Goal: Information Seeking & Learning: Learn about a topic

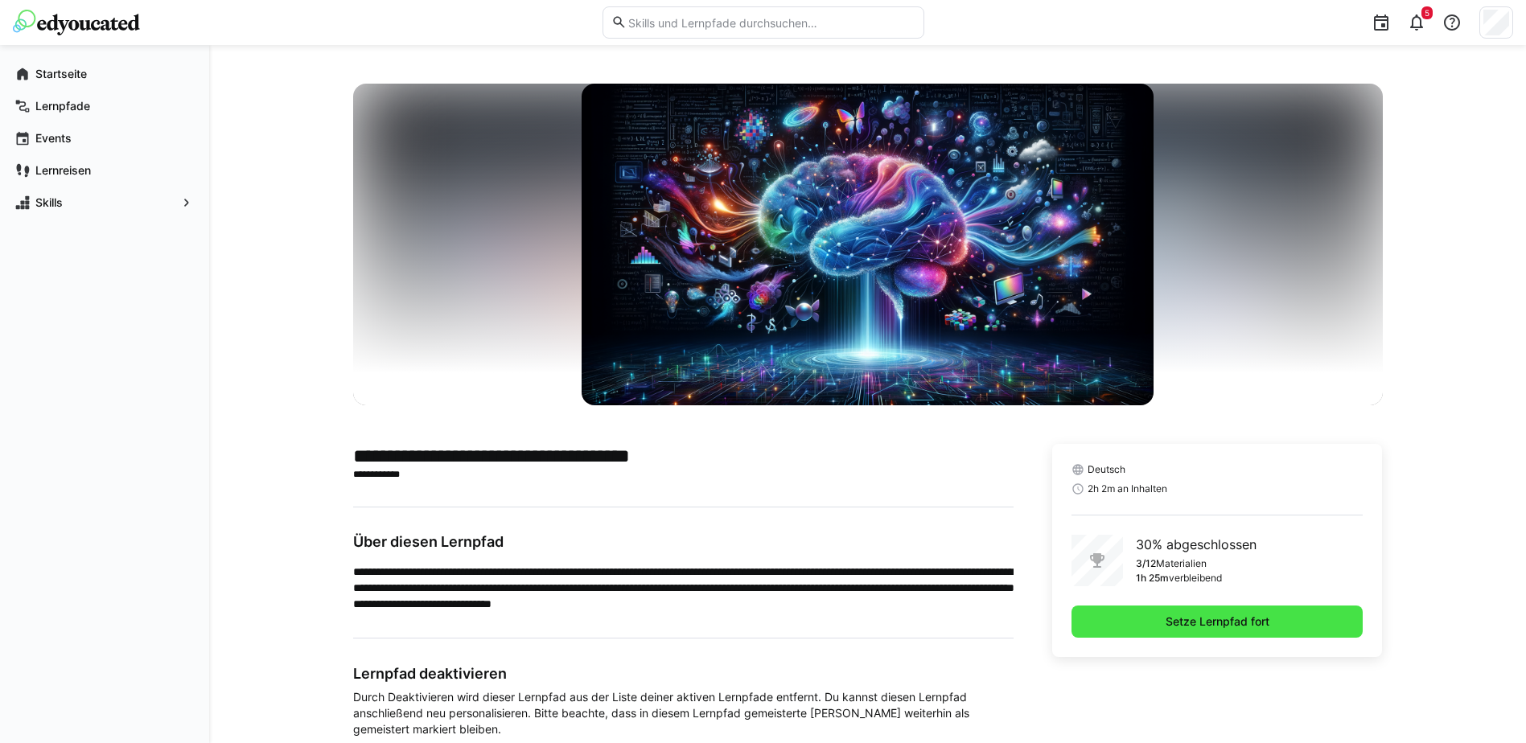
scroll to position [97, 0]
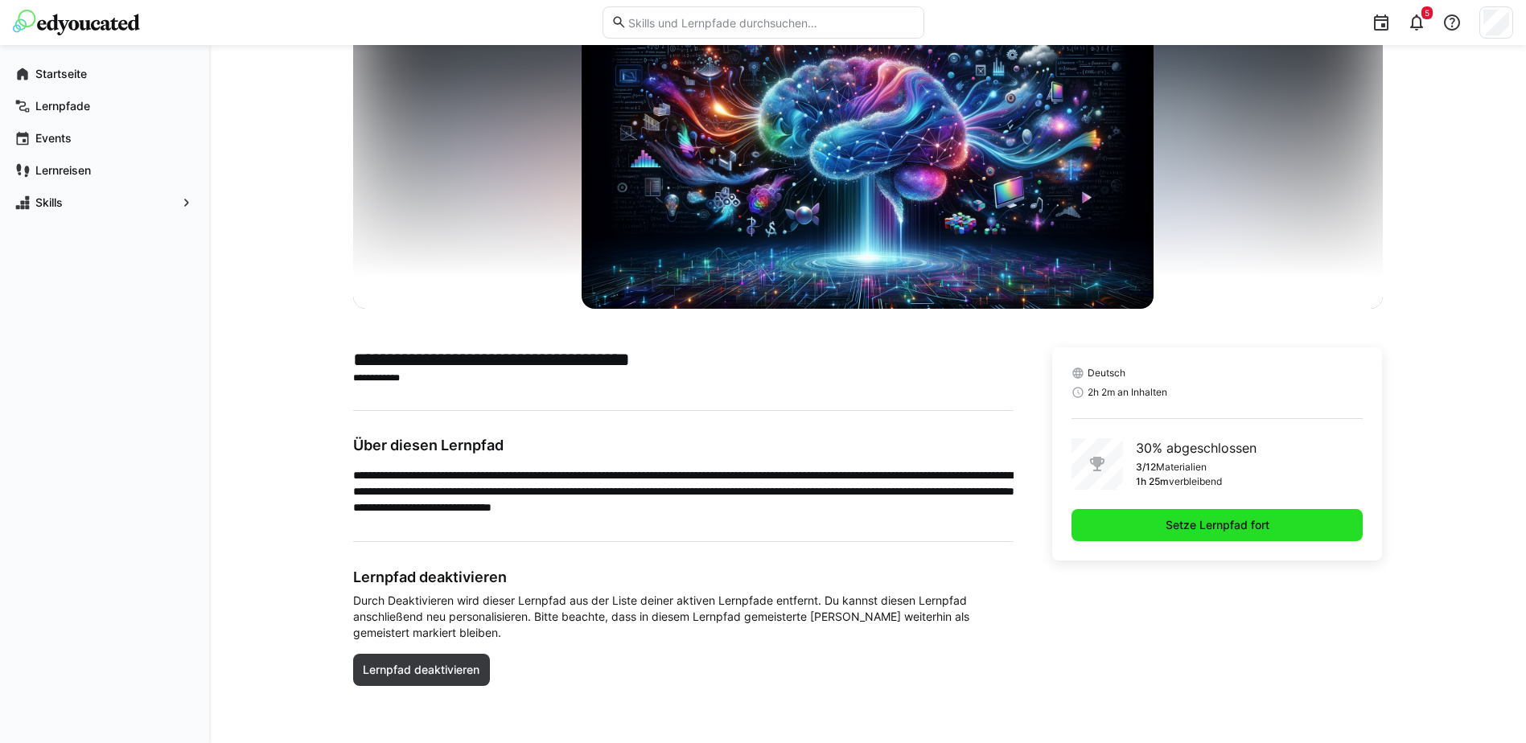
click at [1247, 531] on span "Setze Lernpfad fort" at bounding box center [1217, 525] width 109 height 16
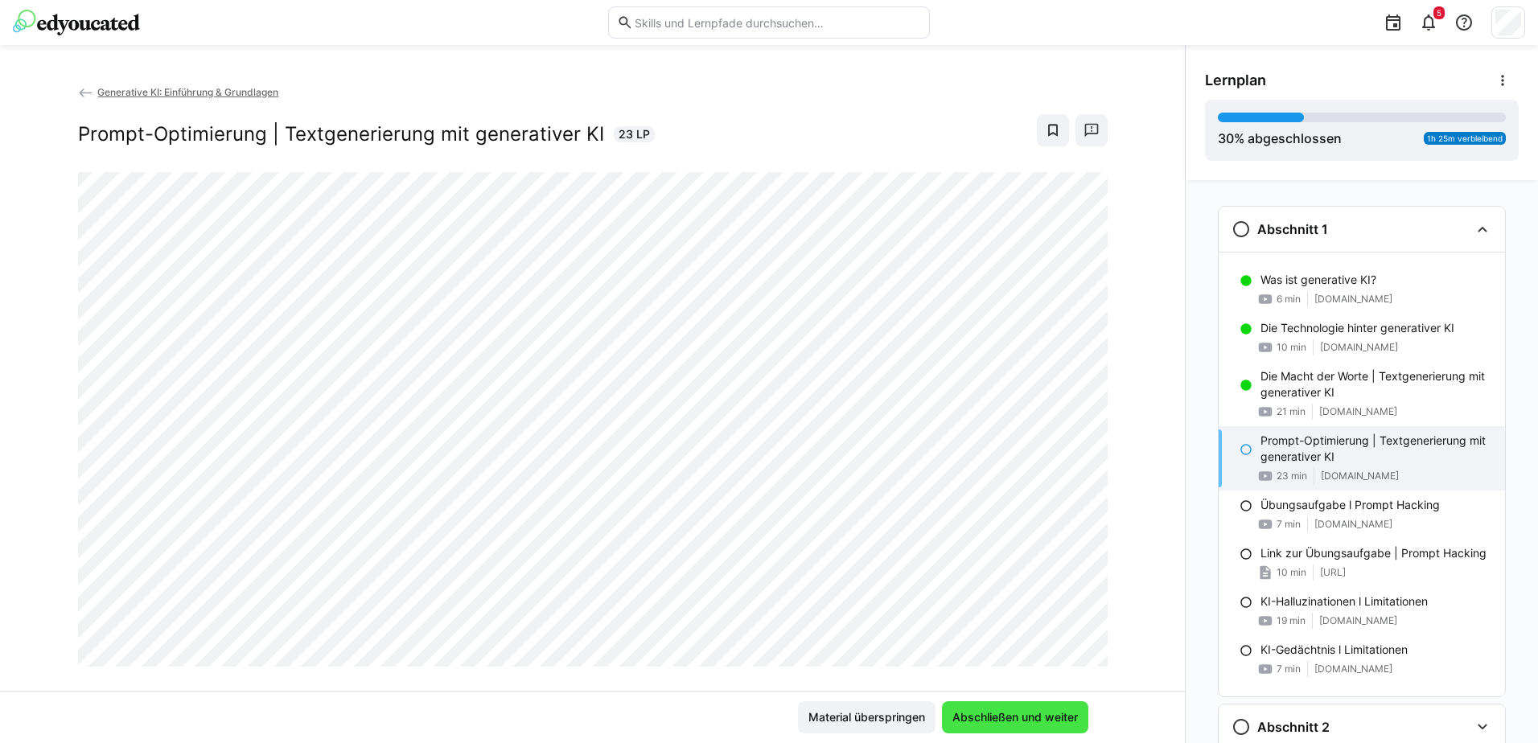
click at [1008, 711] on span "Abschließen und weiter" at bounding box center [1015, 717] width 130 height 16
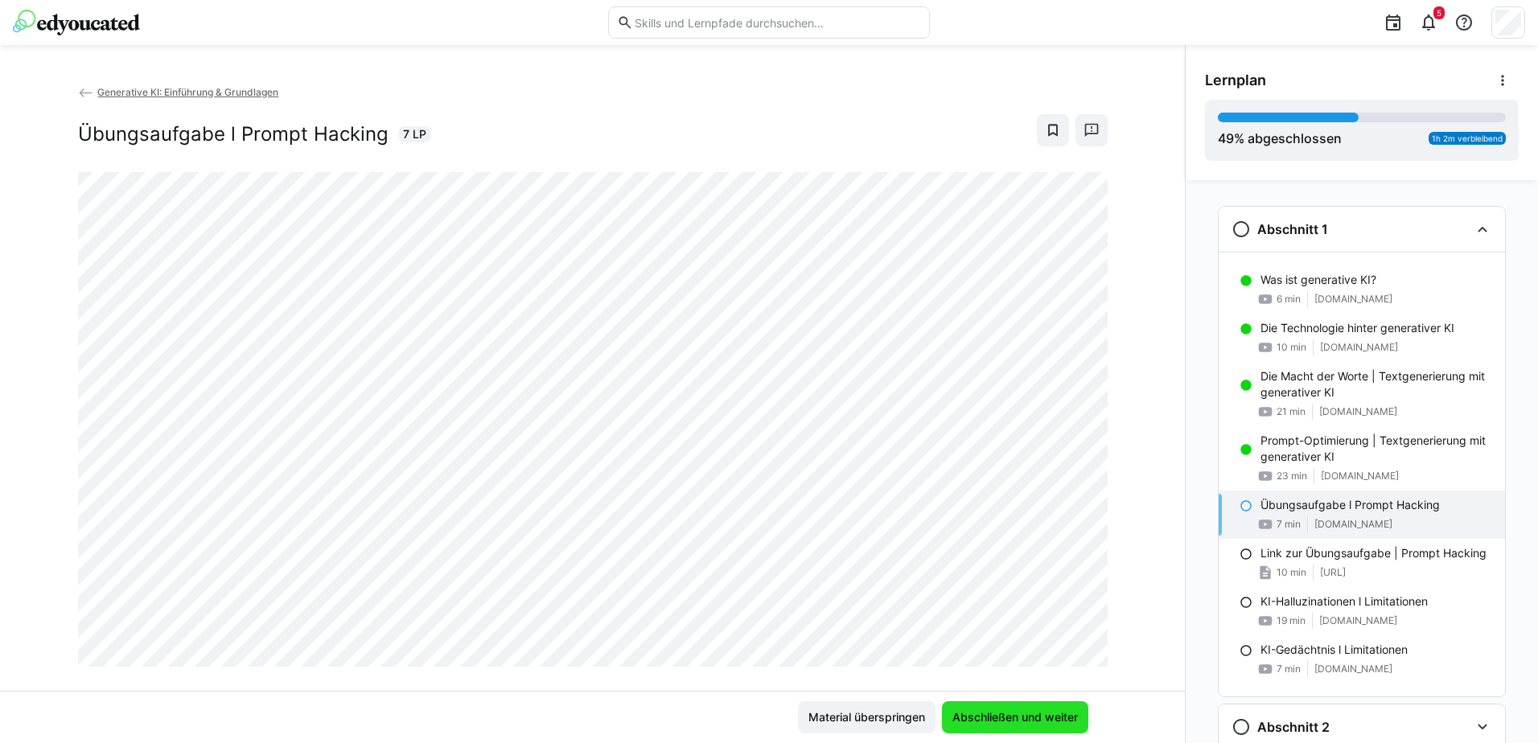
click at [1036, 709] on span "Abschließen und weiter" at bounding box center [1015, 717] width 146 height 32
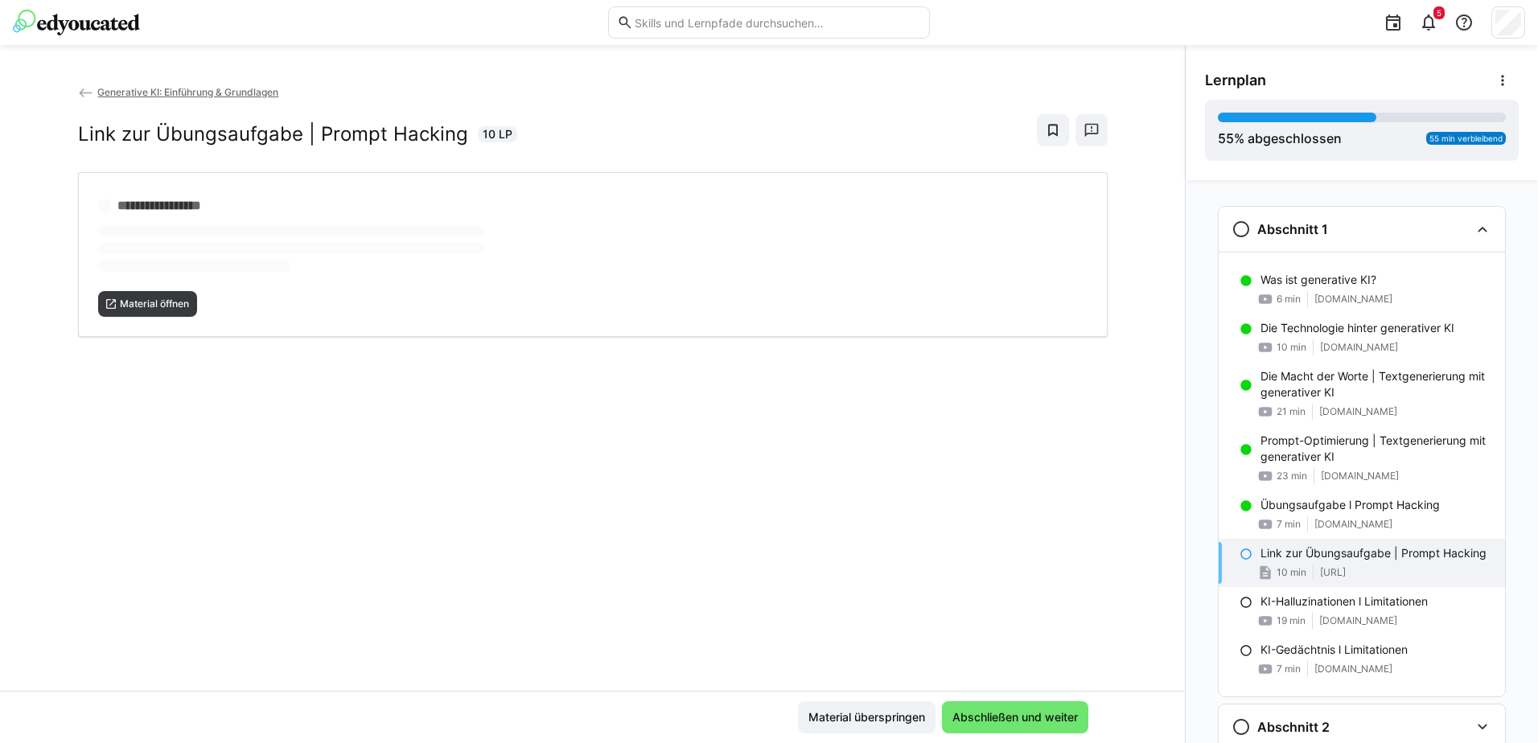
click at [1304, 553] on p "Link zur Übungsaufgabe | Prompt Hacking" at bounding box center [1373, 553] width 226 height 16
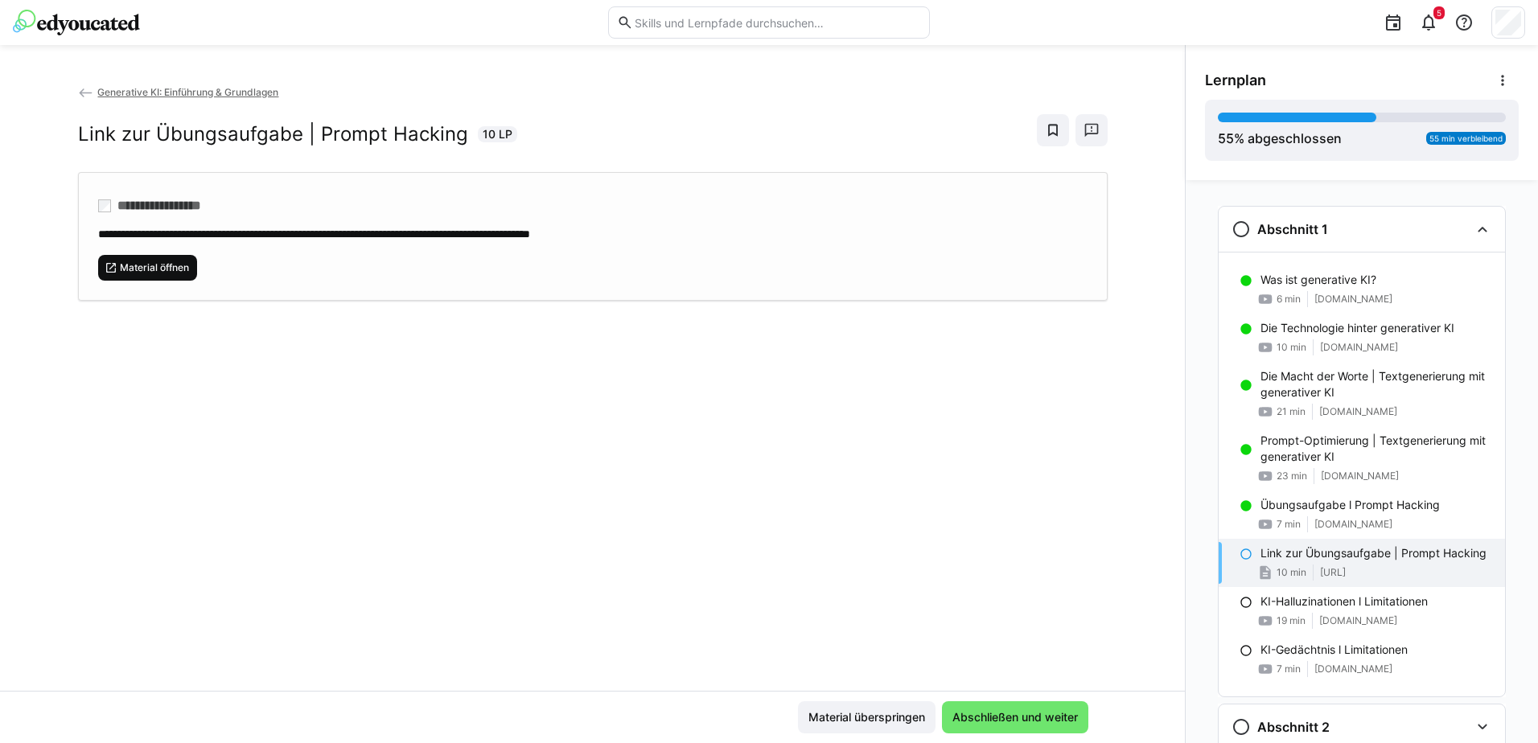
click at [170, 269] on span "Material öffnen" at bounding box center [154, 267] width 72 height 13
click at [1027, 720] on span "Abschließen und weiter" at bounding box center [1015, 717] width 130 height 16
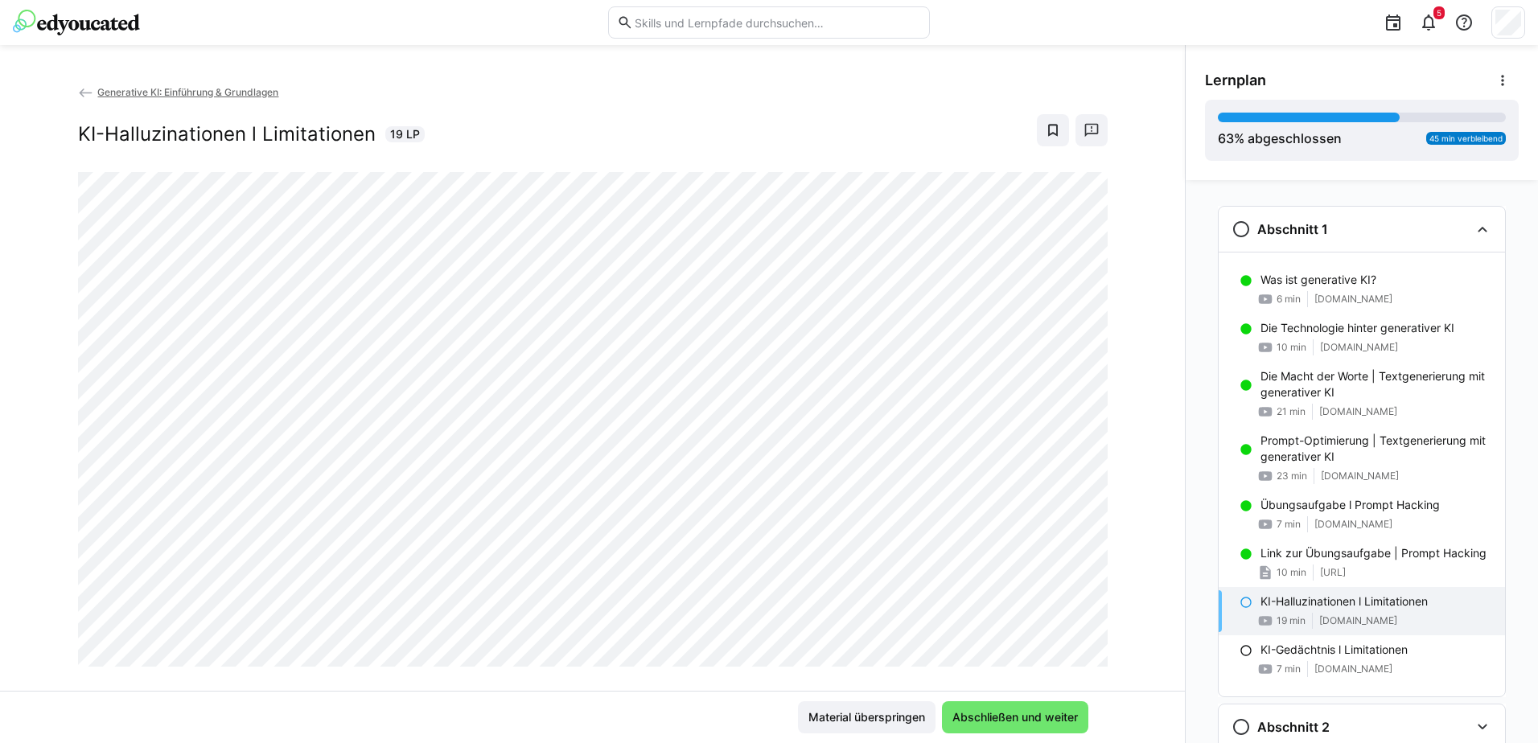
click at [524, 110] on div "Generative KI: Einführung & Grundlagen KI-Halluzinationen l Limitationen 19 LP" at bounding box center [592, 128] width 1029 height 88
click at [1045, 720] on span "Abschließen und weiter" at bounding box center [1015, 717] width 130 height 16
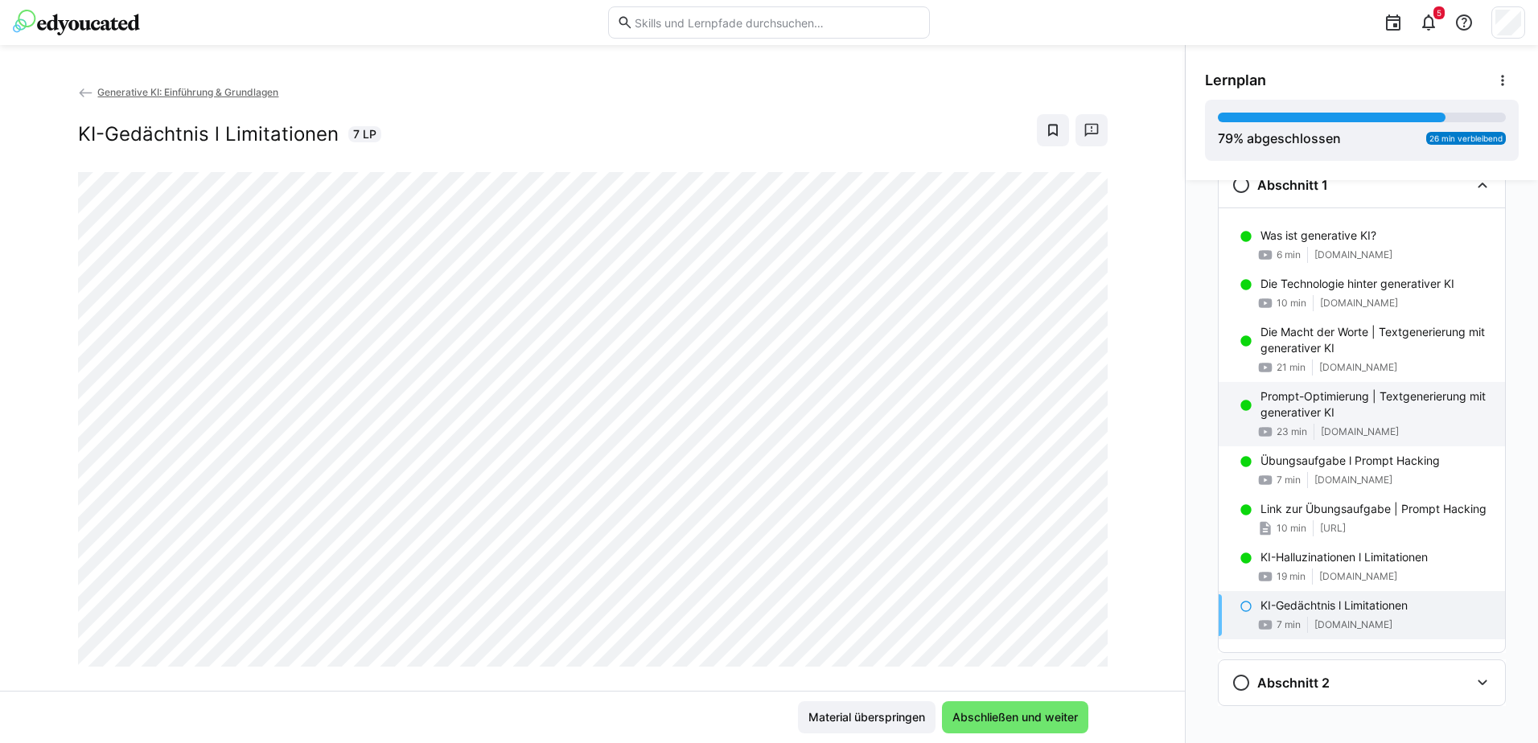
scroll to position [57, 0]
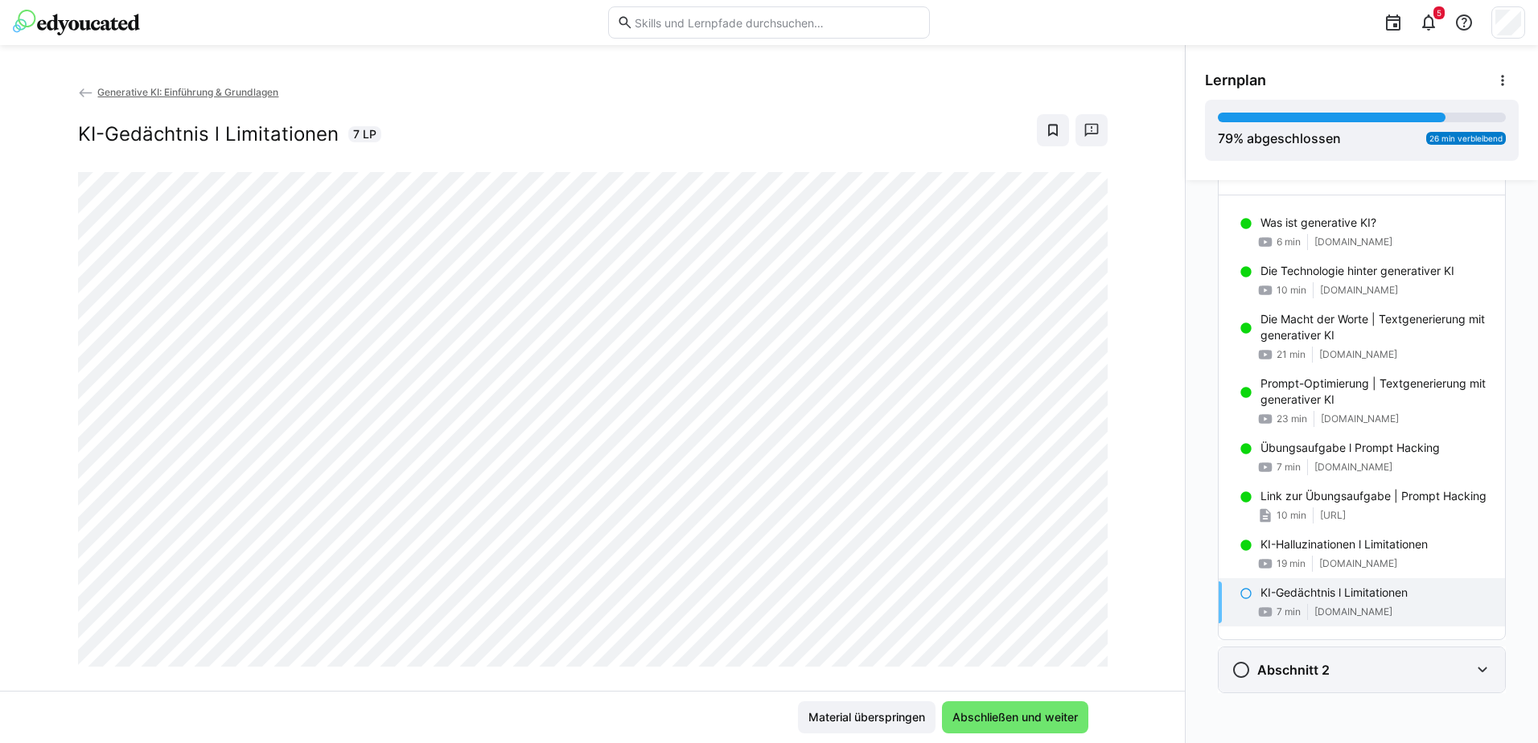
click at [1488, 665] on div "Abschnitt 2" at bounding box center [1361, 669] width 286 height 45
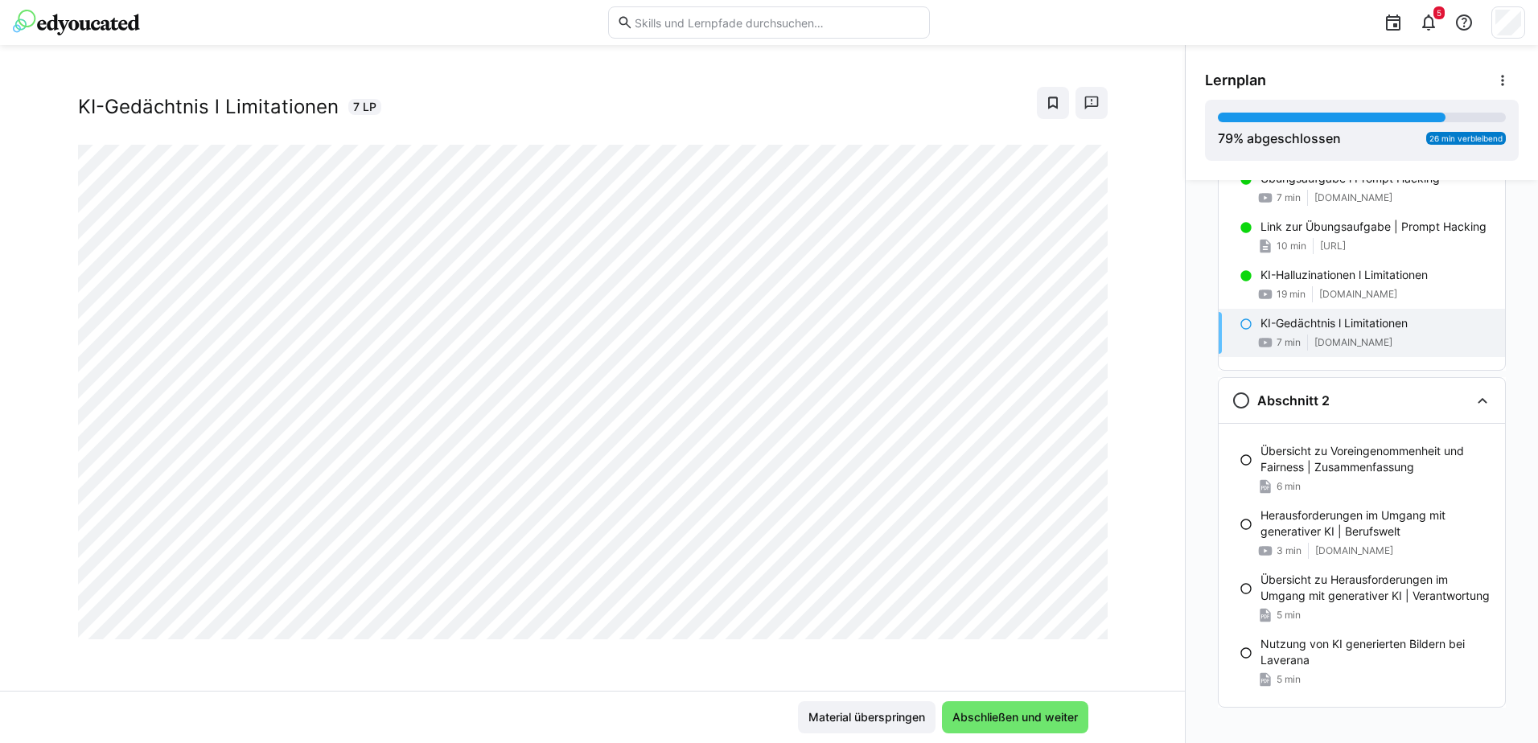
scroll to position [341, 0]
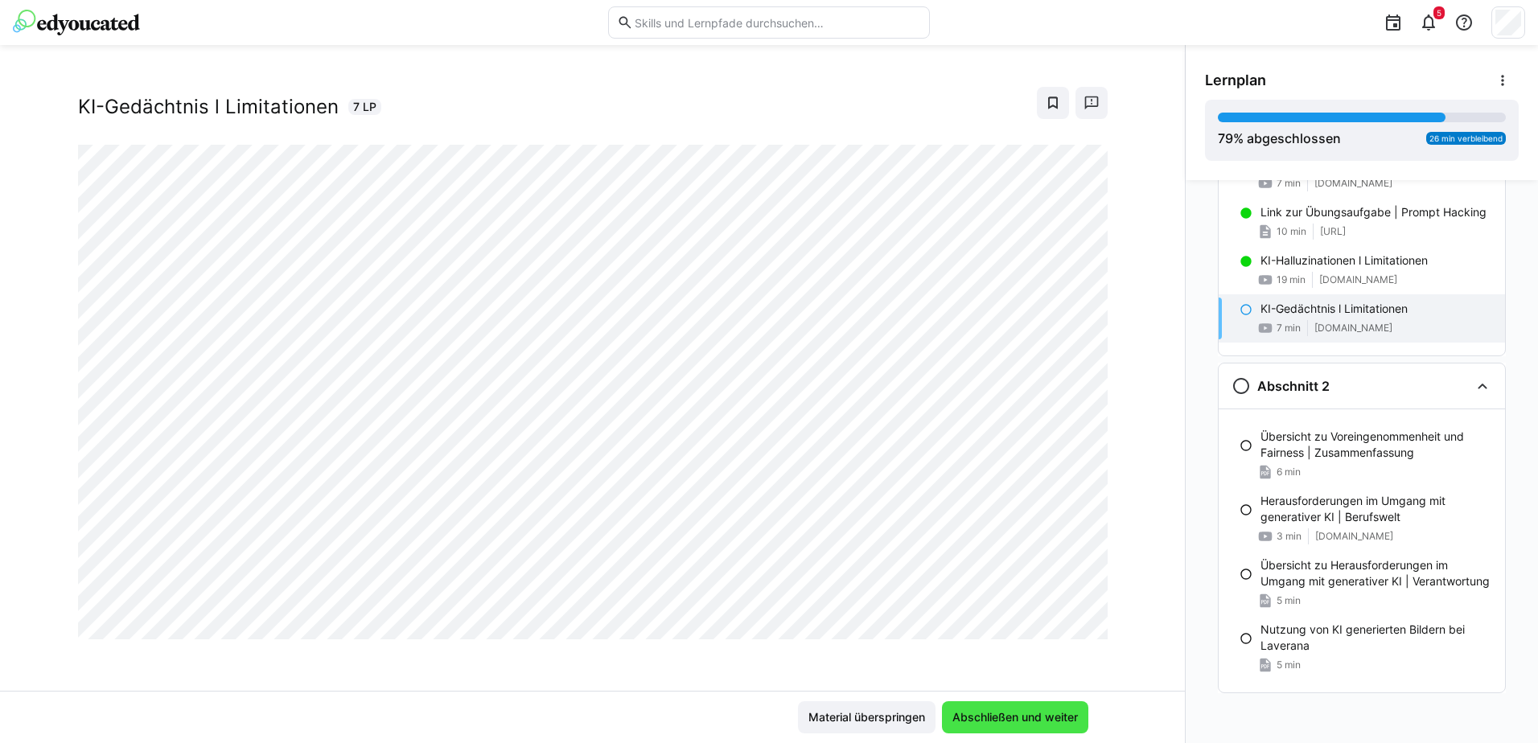
click at [1021, 718] on span "Abschließen und weiter" at bounding box center [1015, 717] width 130 height 16
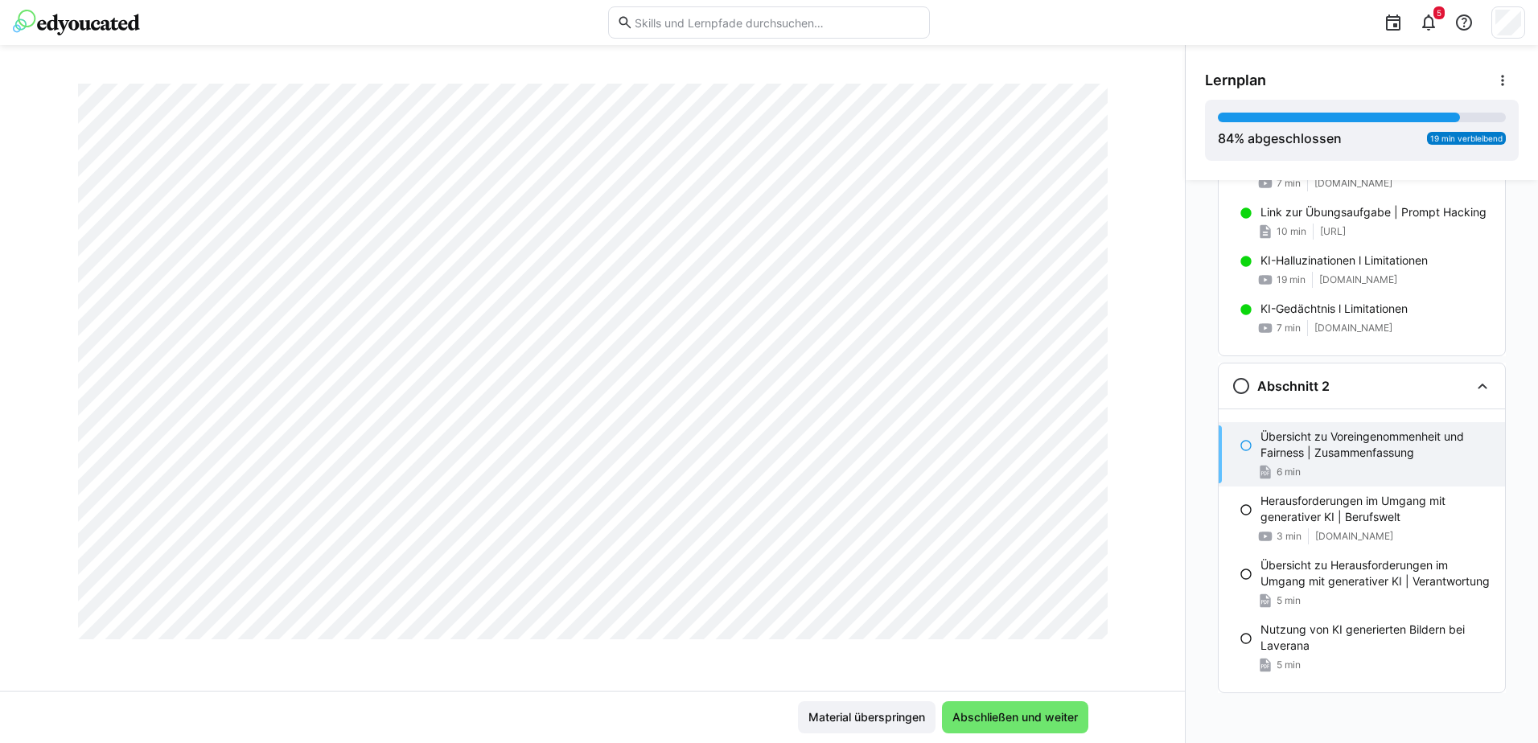
scroll to position [2409, 0]
click at [990, 720] on span "Abschließen und weiter" at bounding box center [1015, 717] width 130 height 16
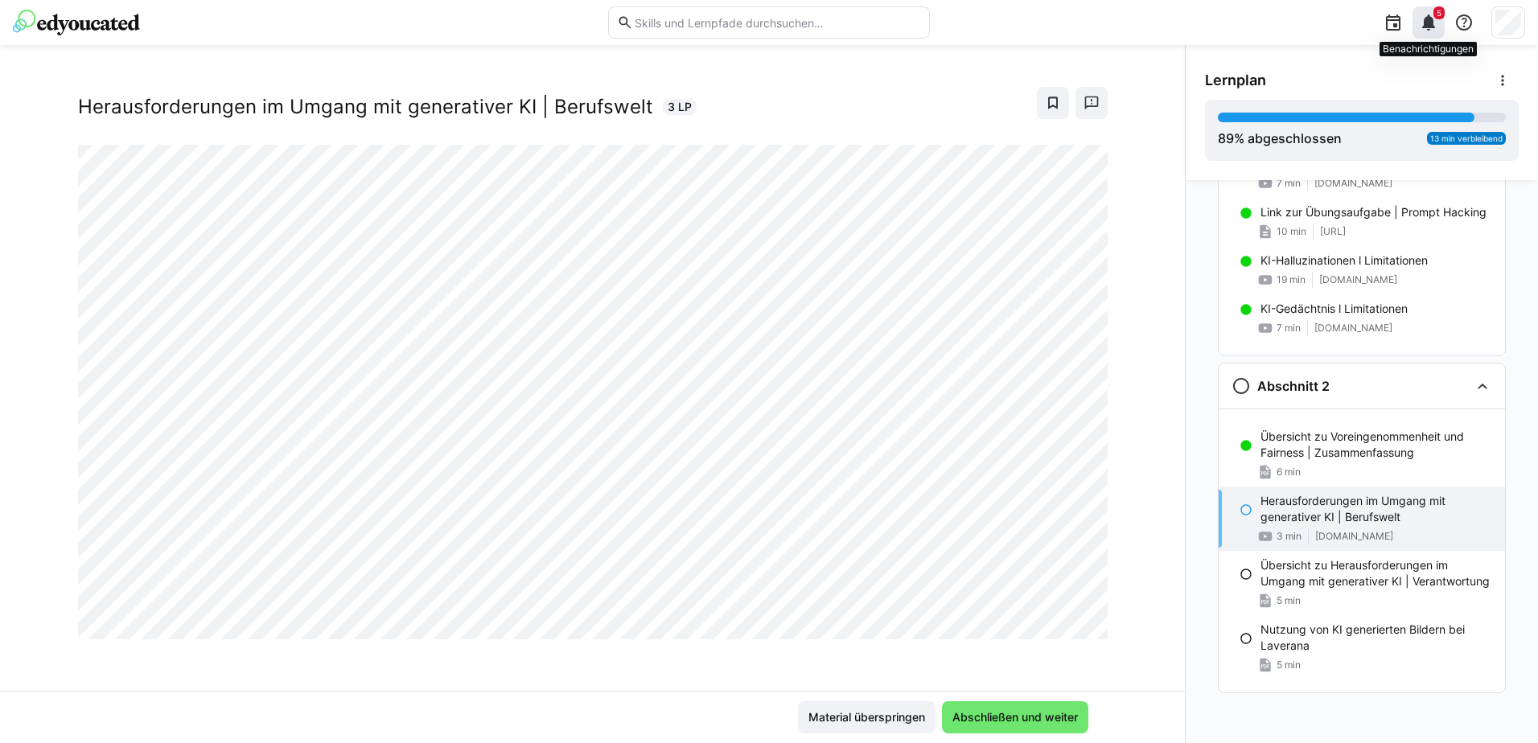
click at [1433, 26] on eds-icon at bounding box center [1428, 22] width 19 height 19
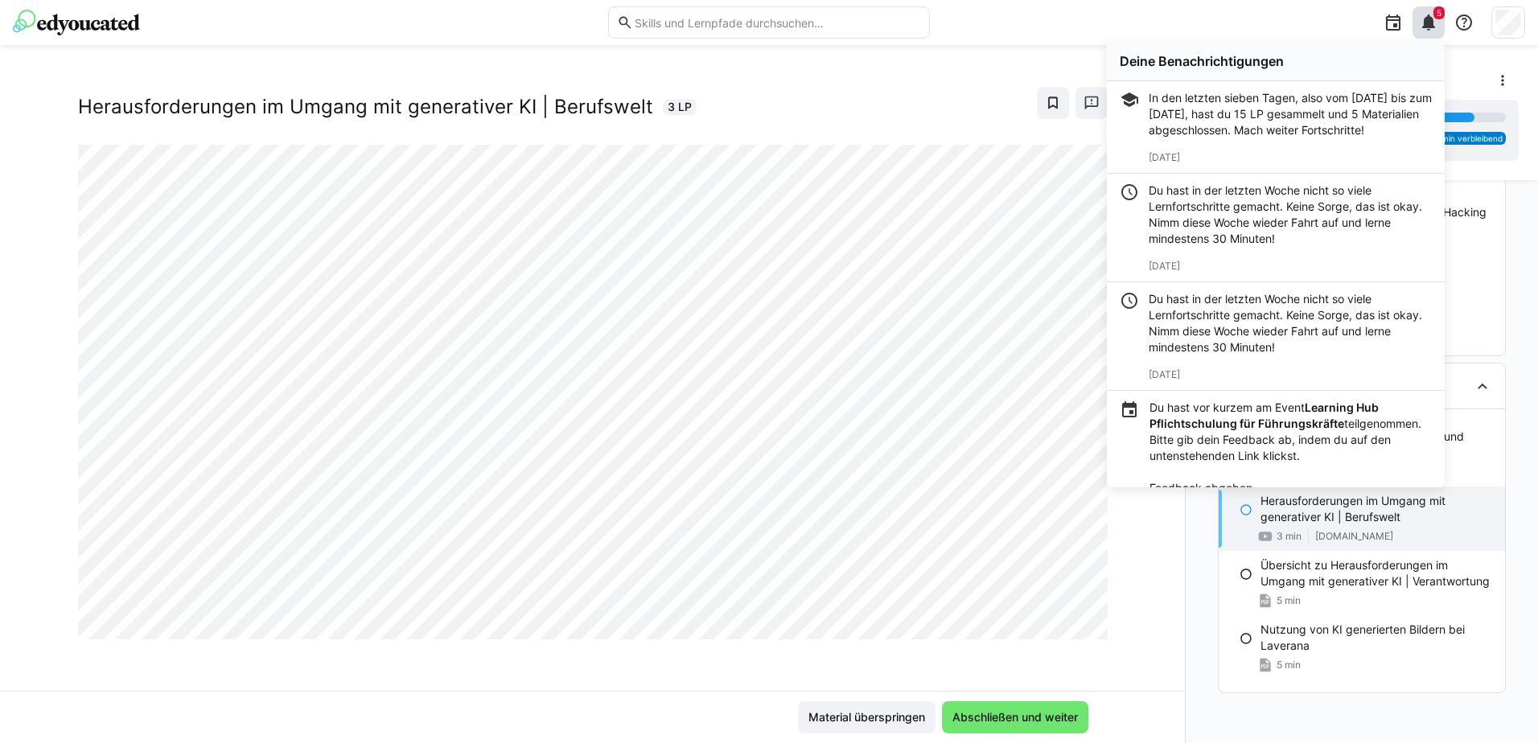
click at [1320, 728] on app-classroom-navigation "Abschnitt 1 Was ist generative KI? 6 min [DOMAIN_NAME] Die Technologie hinter g…" at bounding box center [1362, 300] width 314 height 885
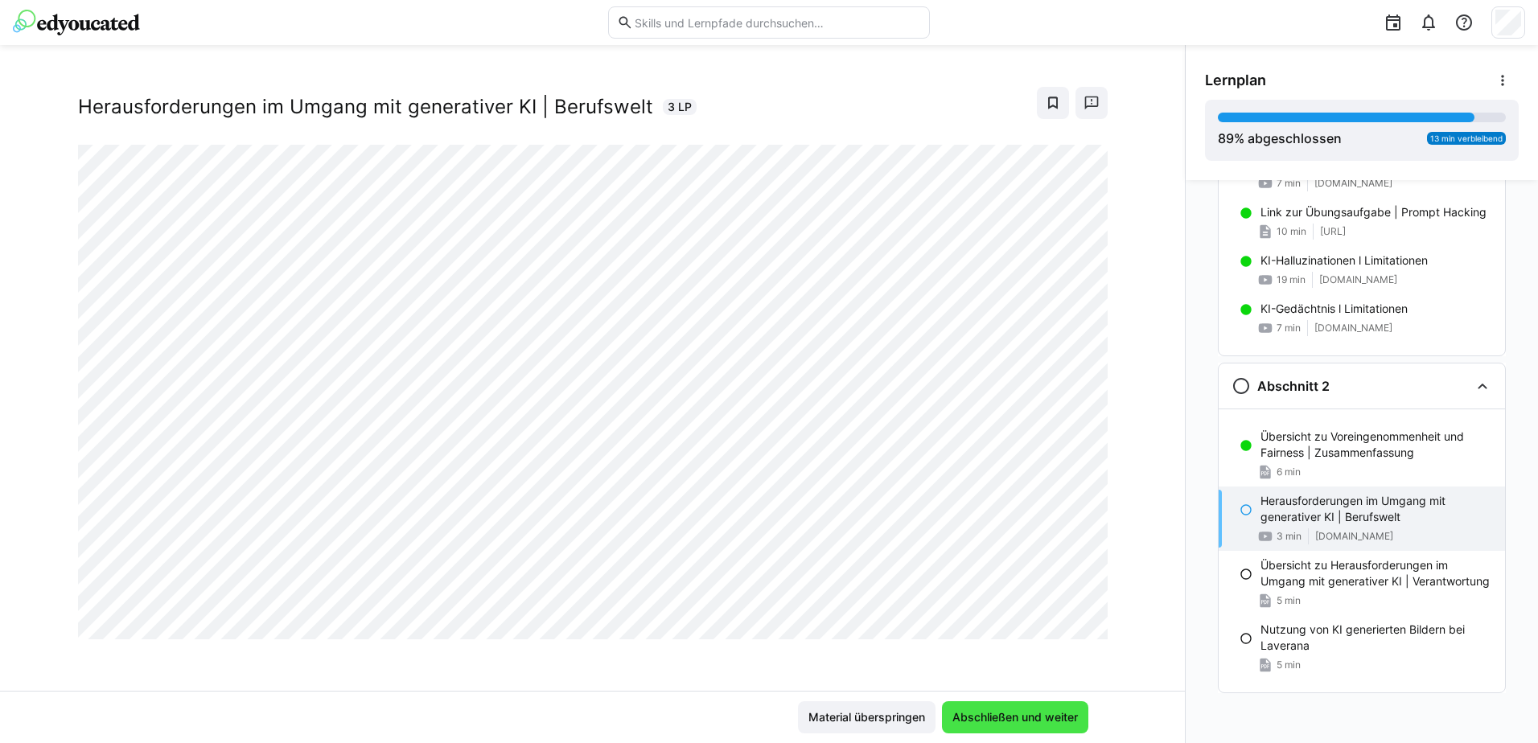
click at [1018, 708] on span "Abschließen und weiter" at bounding box center [1015, 717] width 146 height 32
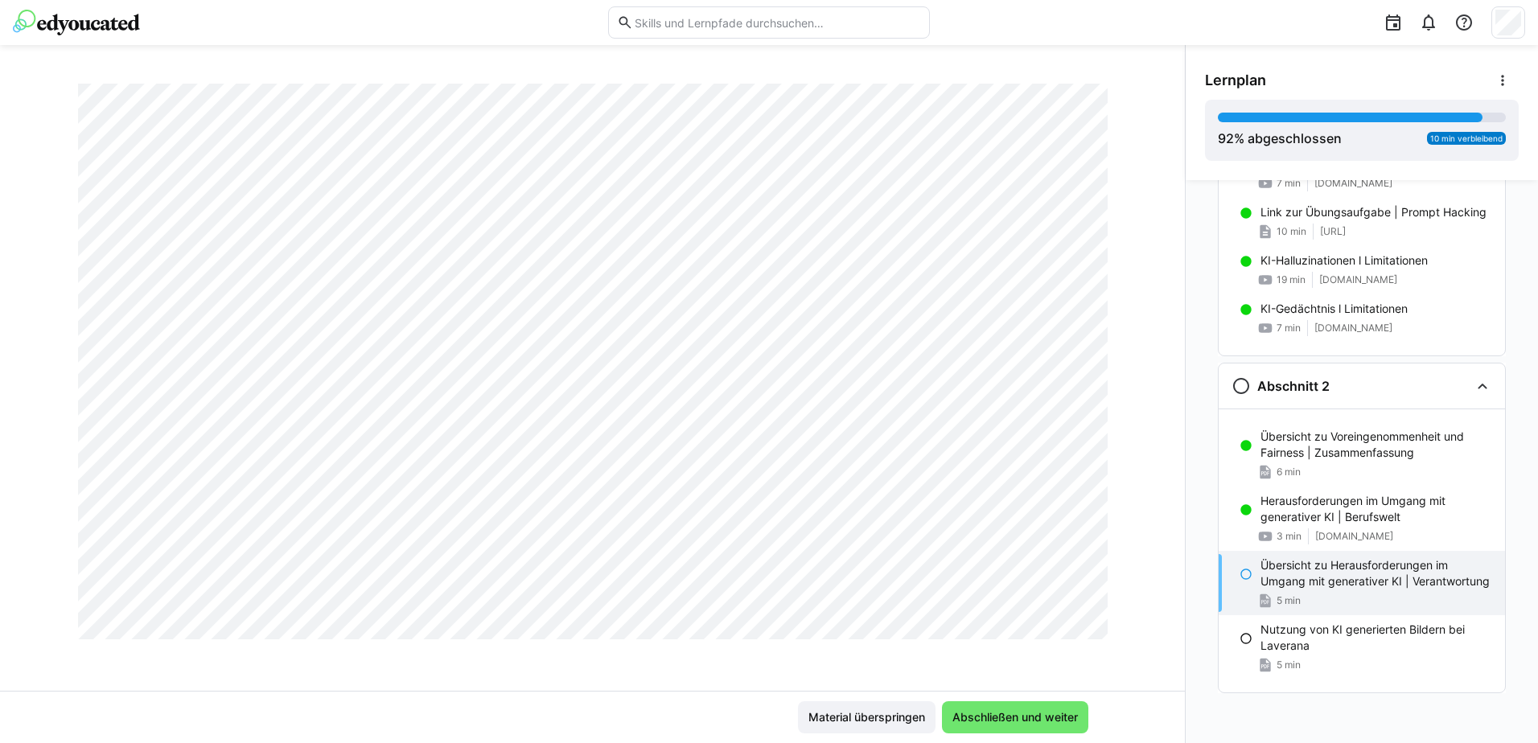
scroll to position [2409, 0]
click at [1007, 724] on span "Abschließen und weiter" at bounding box center [1015, 717] width 130 height 16
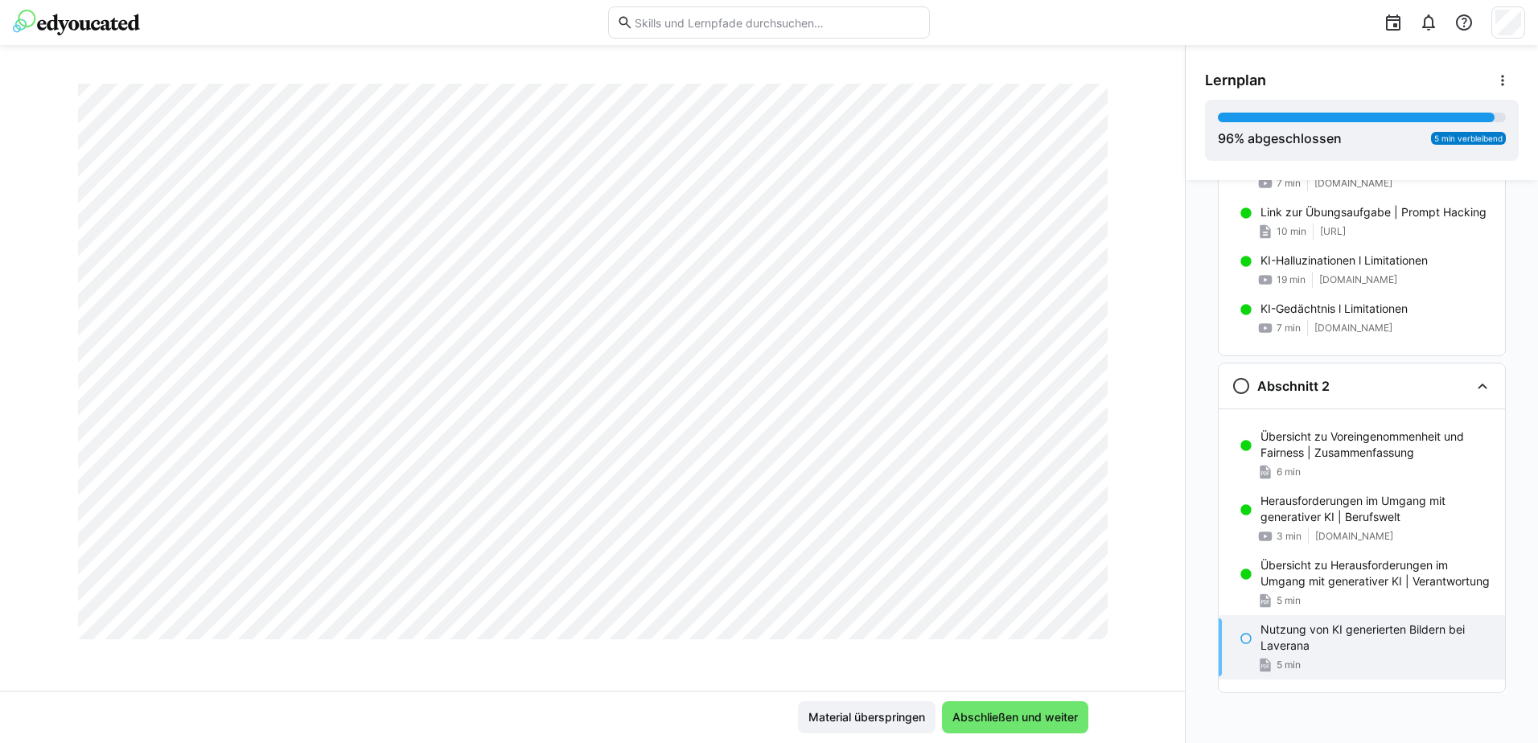
scroll to position [4765, 0]
click at [988, 717] on span "Abschließen und weiter" at bounding box center [1015, 717] width 130 height 16
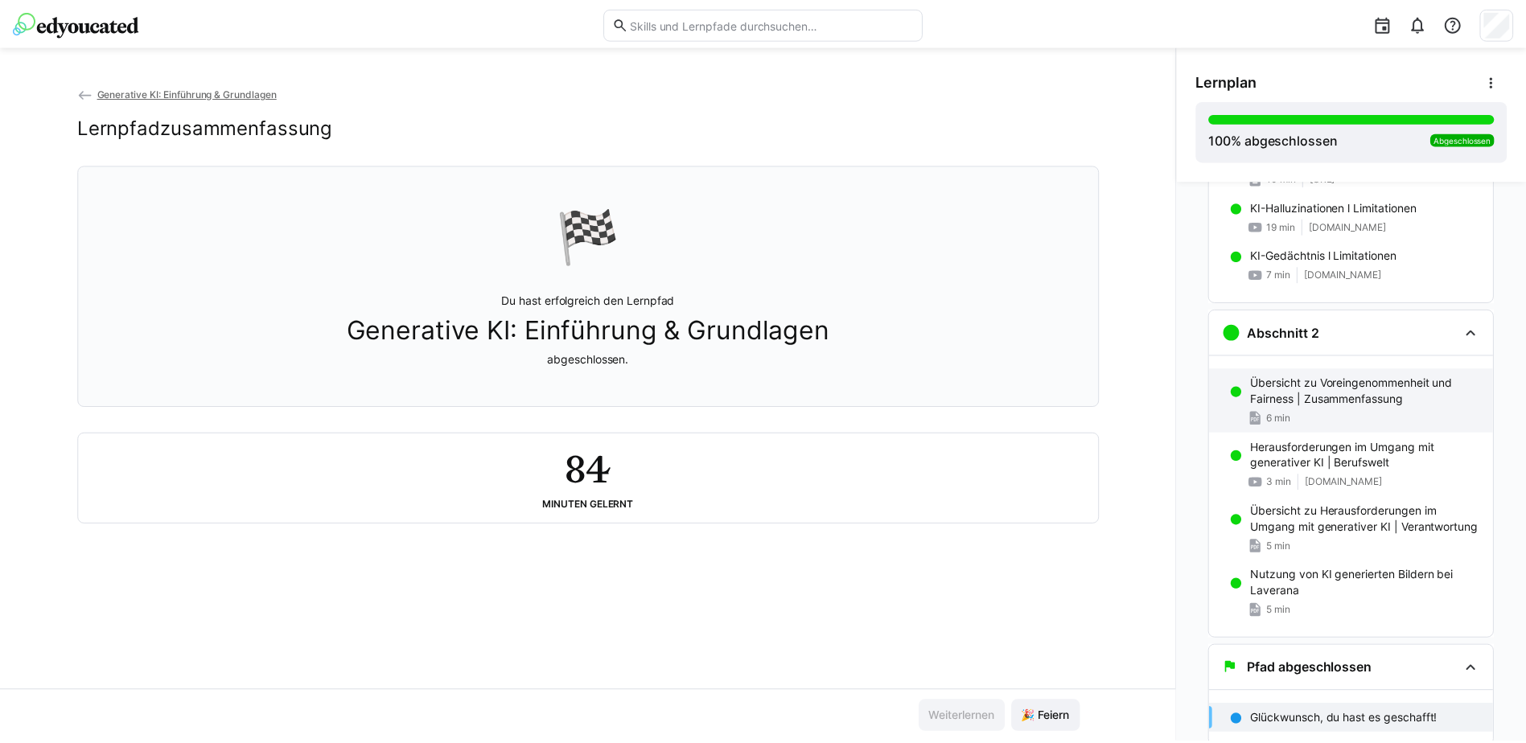
scroll to position [450, 0]
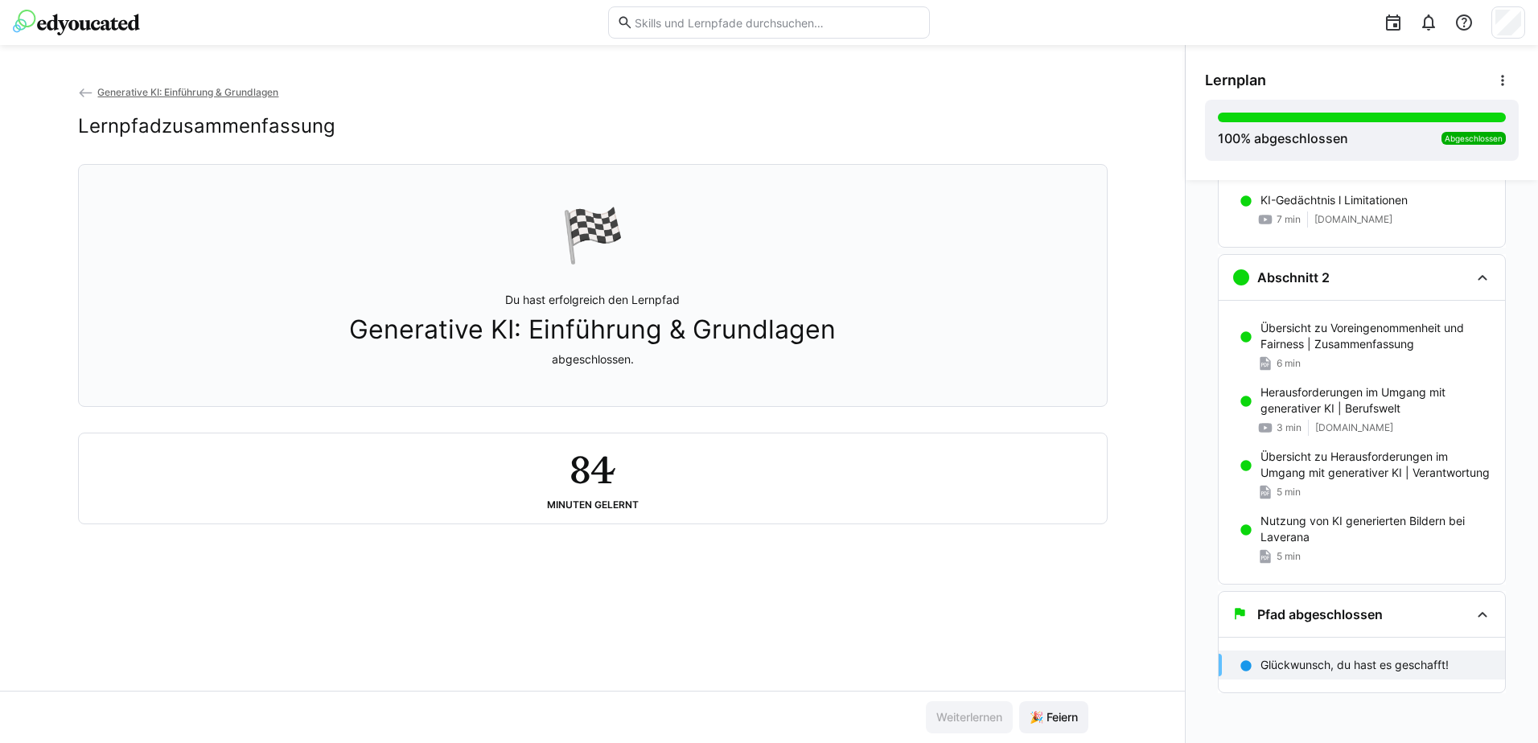
click at [667, 466] on div "84 Minuten gelernt" at bounding box center [593, 478] width 1002 height 64
click at [634, 333] on span "Generative KI: Einführung & Grundlagen" at bounding box center [592, 329] width 487 height 31
click at [225, 95] on span "Generative KI: Einführung & Grundlagen" at bounding box center [187, 92] width 181 height 12
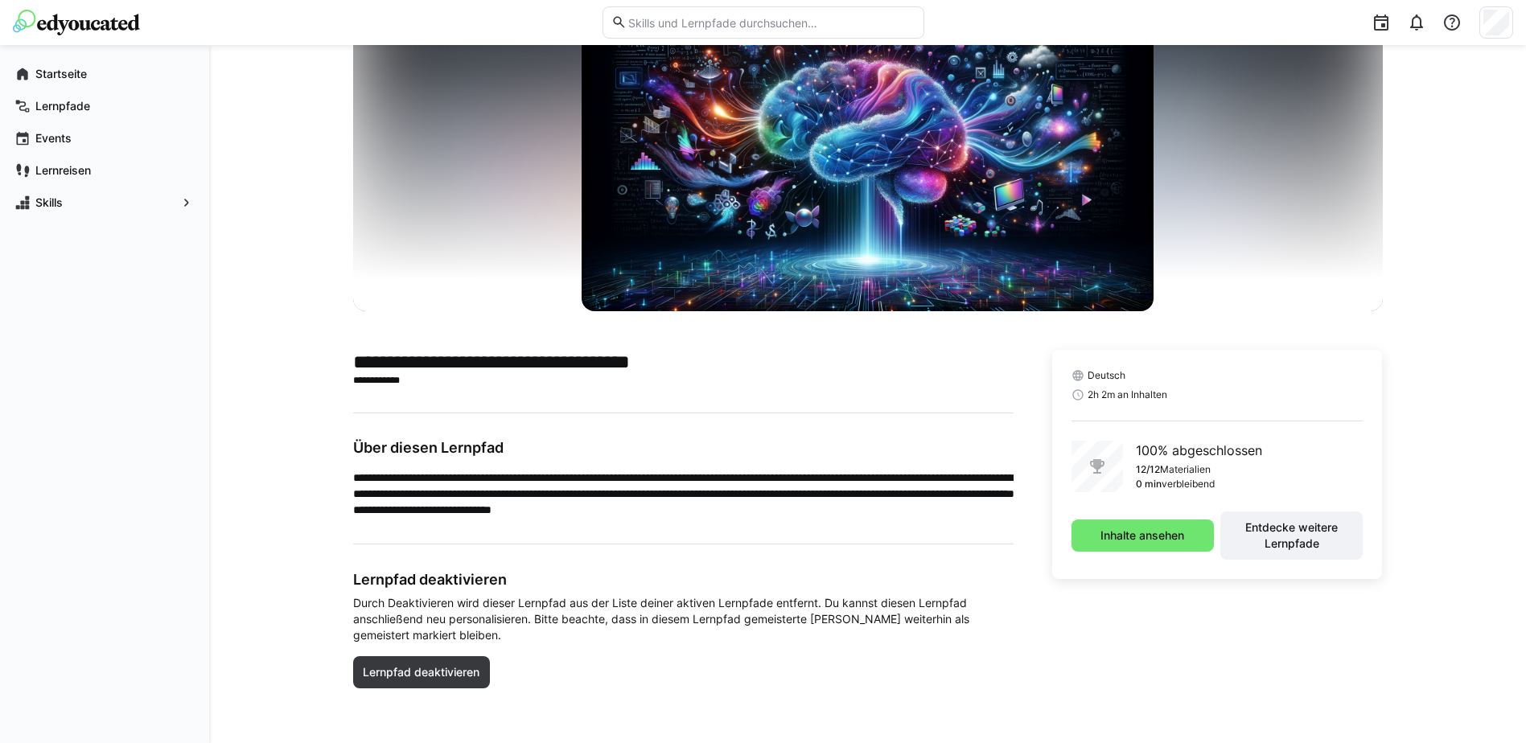
scroll to position [97, 0]
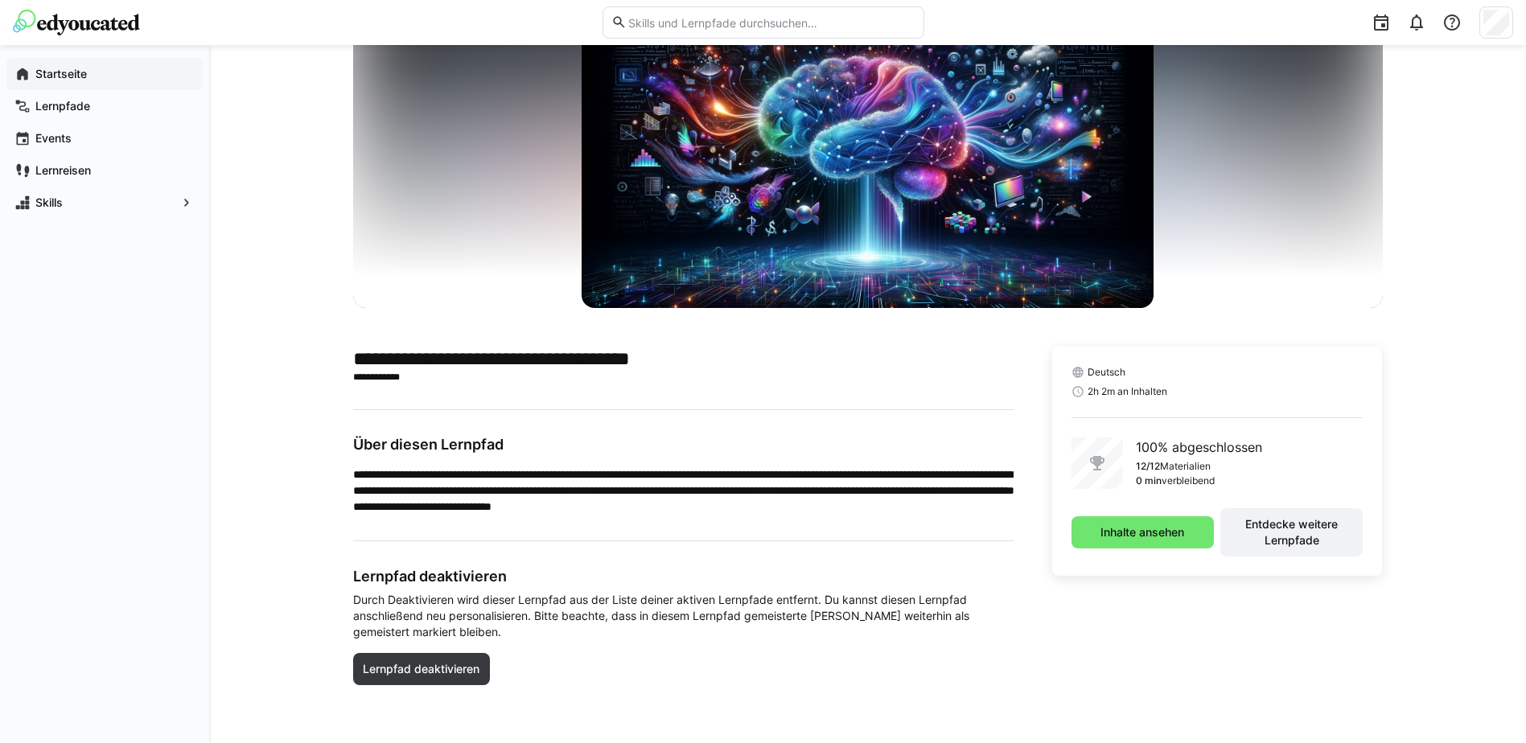
click at [0, 0] on app-navigation-label "Startseite" at bounding box center [0, 0] width 0 height 0
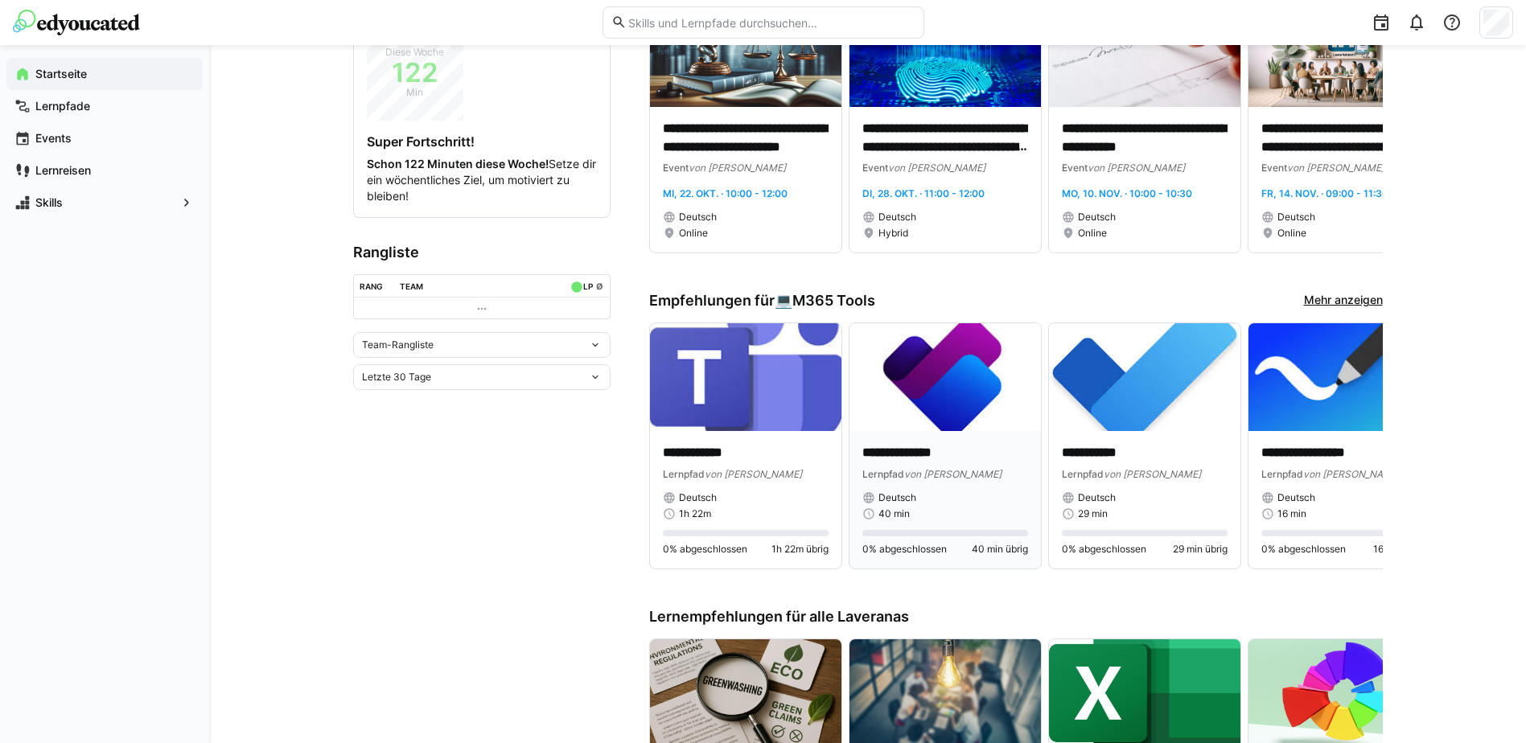
scroll to position [402, 0]
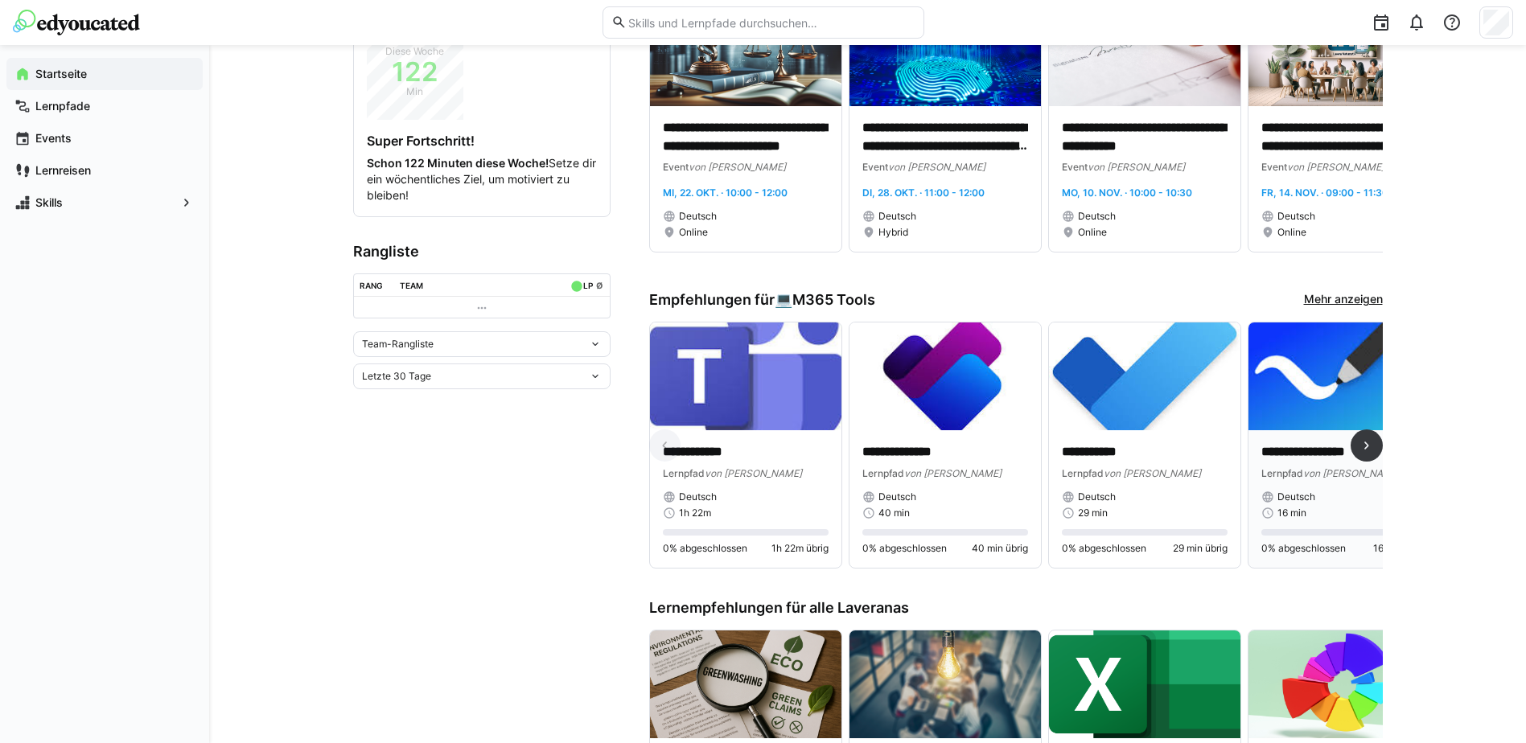
click at [1340, 375] on img at bounding box center [1343, 376] width 191 height 108
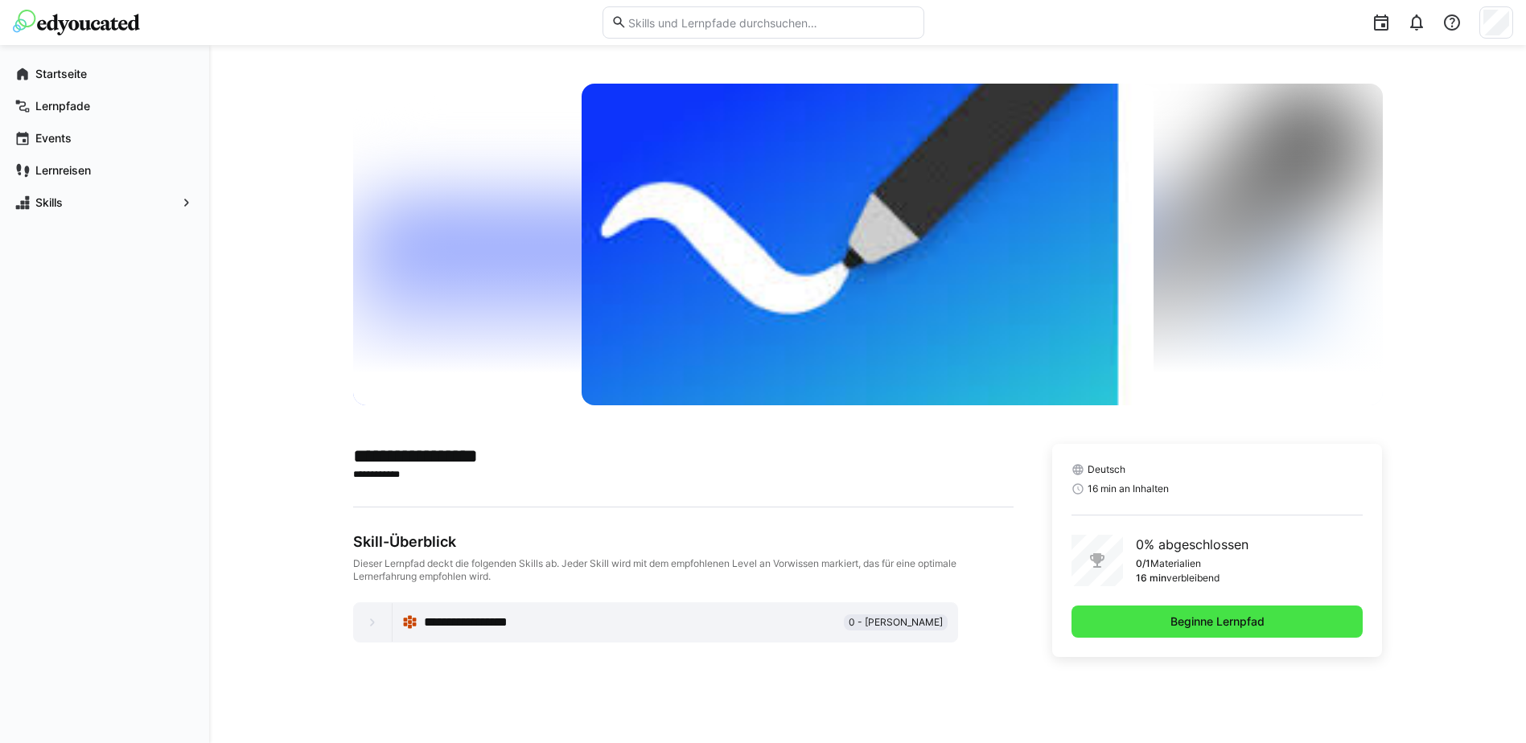
click at [1205, 626] on span "Beginne Lernpfad" at bounding box center [1217, 622] width 99 height 16
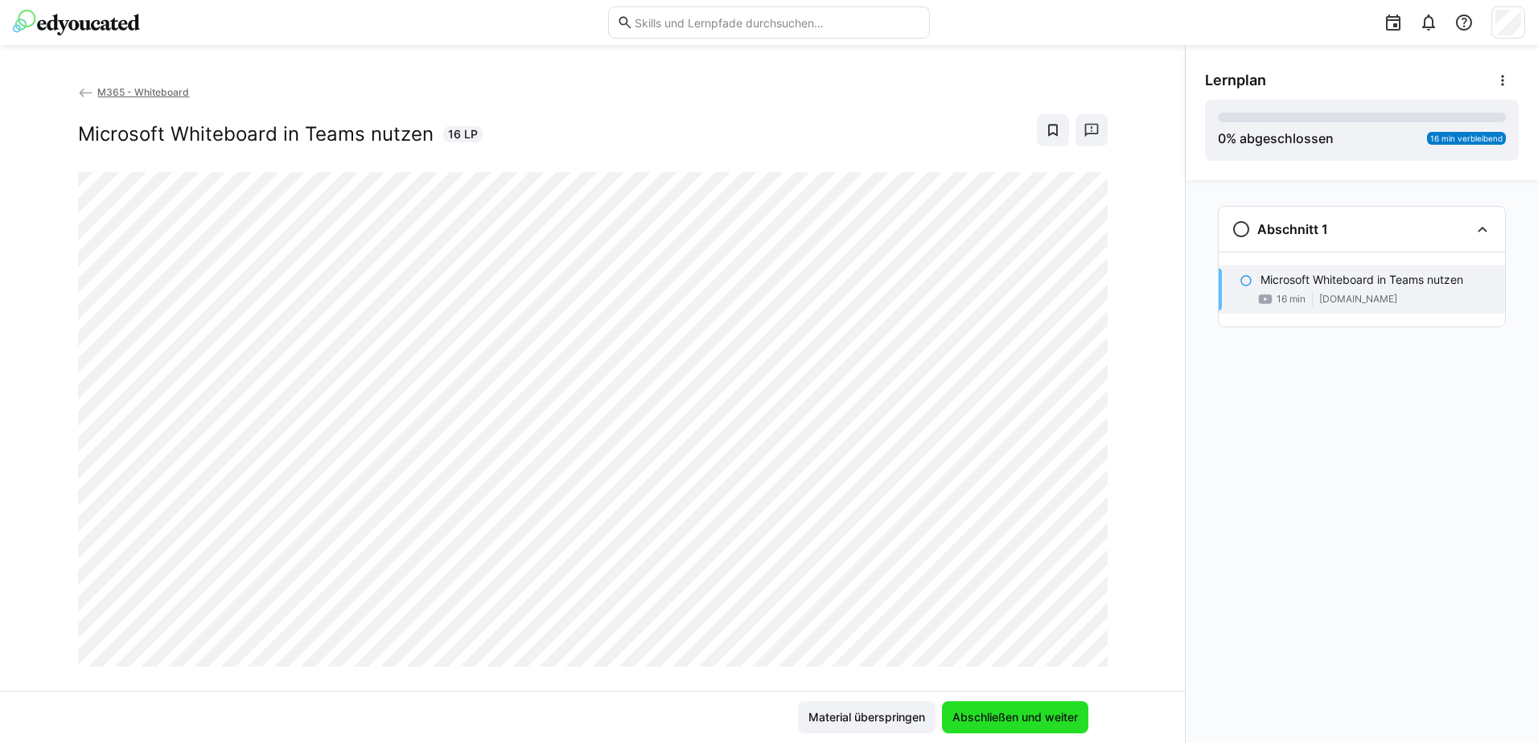
click at [1004, 717] on span "Abschließen und weiter" at bounding box center [1015, 717] width 130 height 16
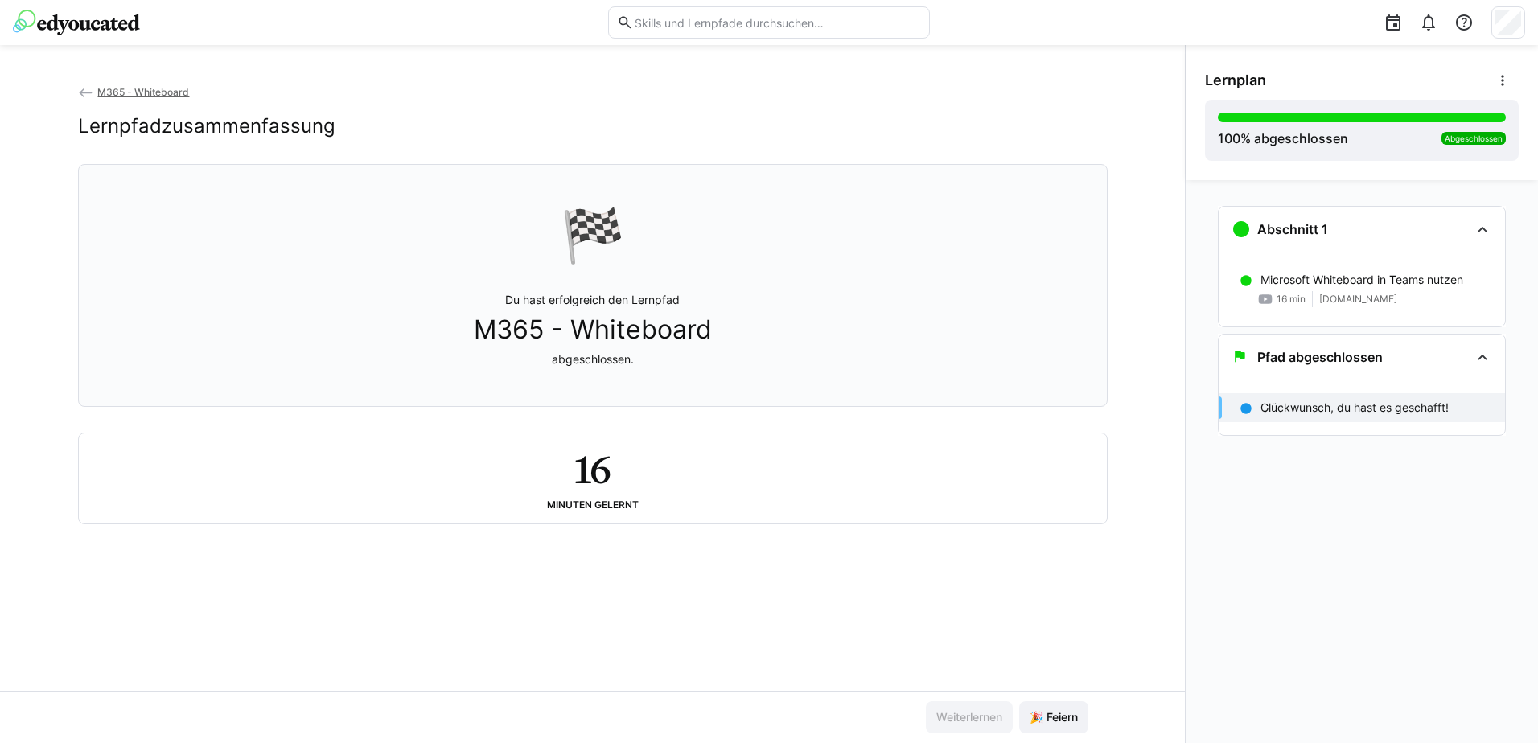
click at [1364, 483] on app-classroom-navigation "Abschnitt 1 Microsoft Whiteboard in Teams nutzen 16 min [DOMAIN_NAME] Pfad abge…" at bounding box center [1362, 342] width 314 height 286
click at [114, 90] on span "M365 - Whiteboard" at bounding box center [143, 92] width 92 height 12
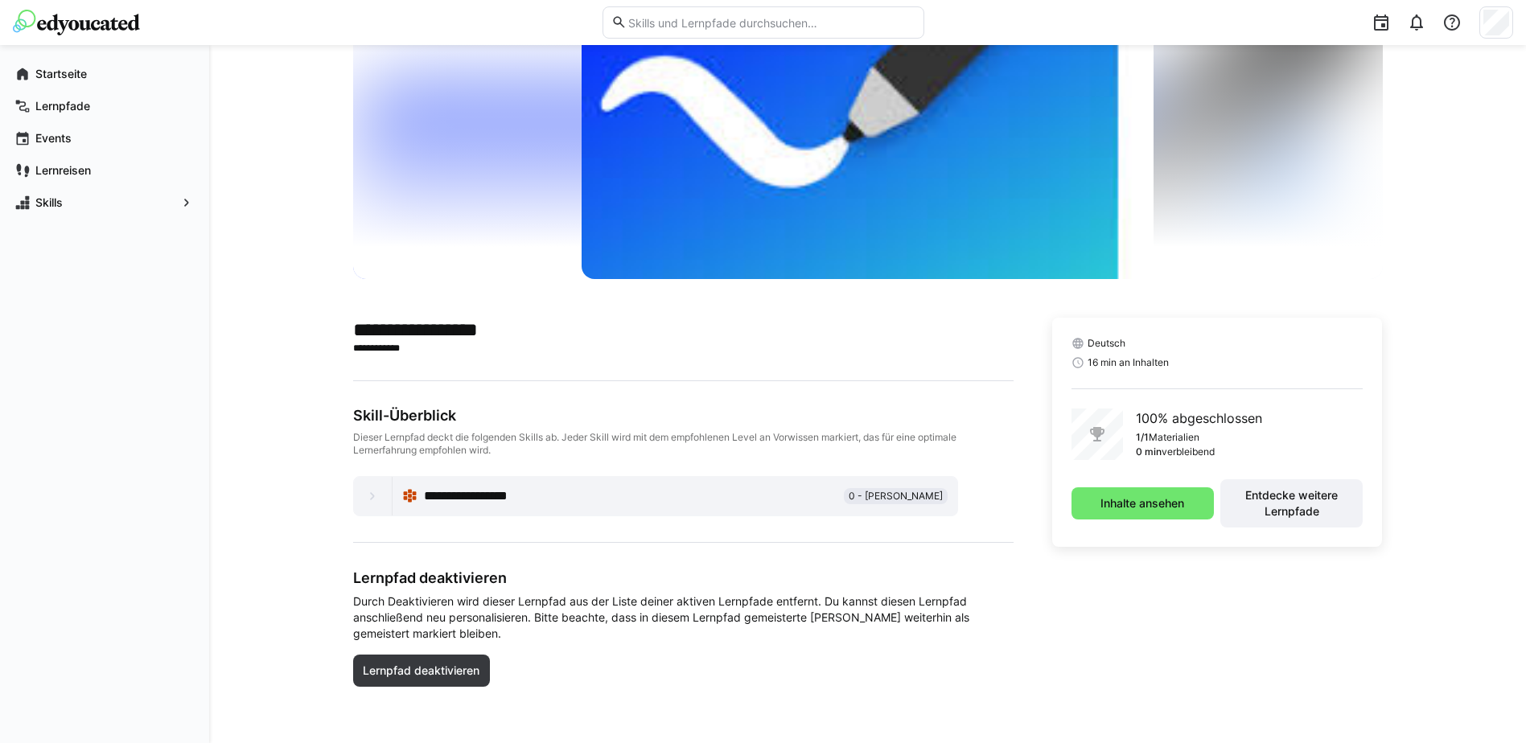
scroll to position [128, 0]
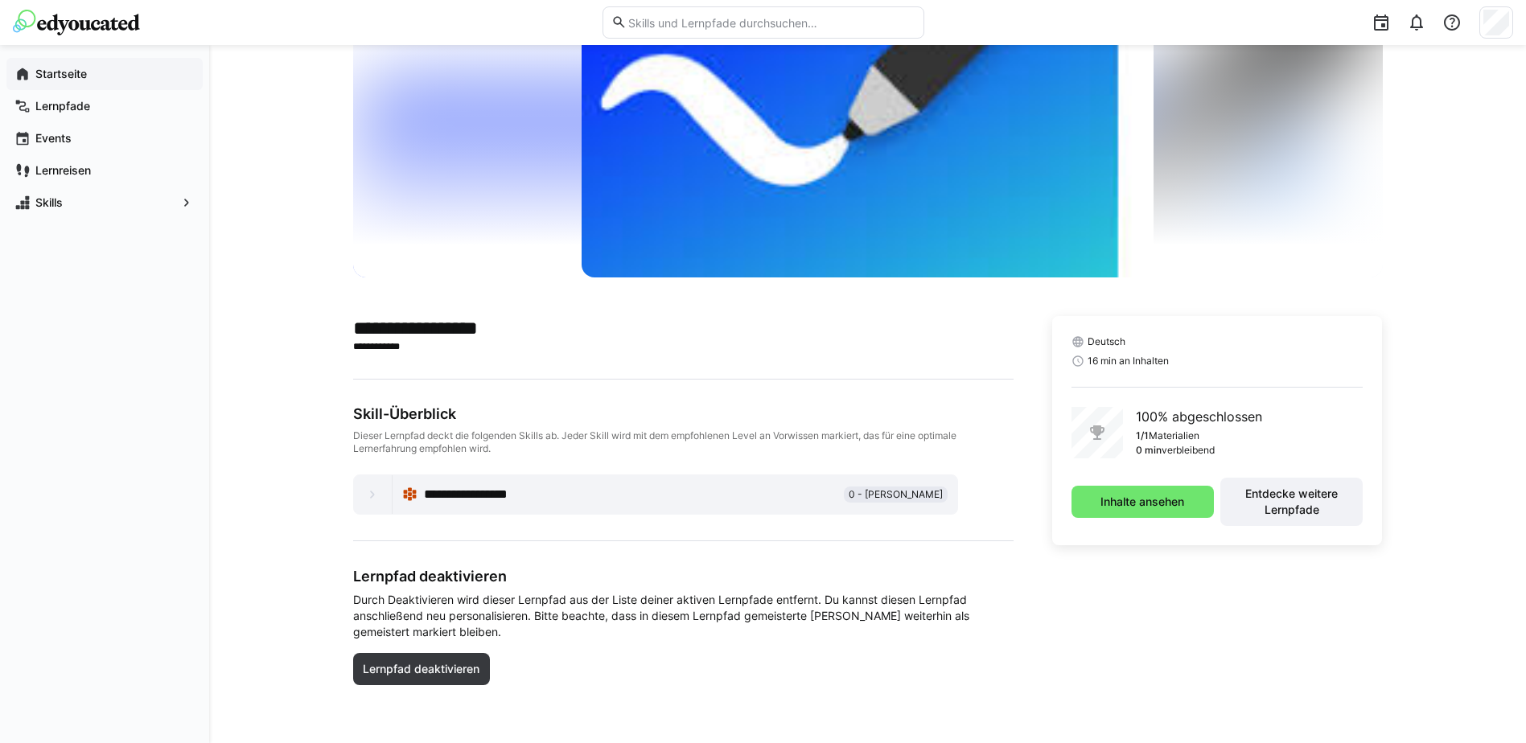
click at [0, 0] on app-navigation-label "Startseite" at bounding box center [0, 0] width 0 height 0
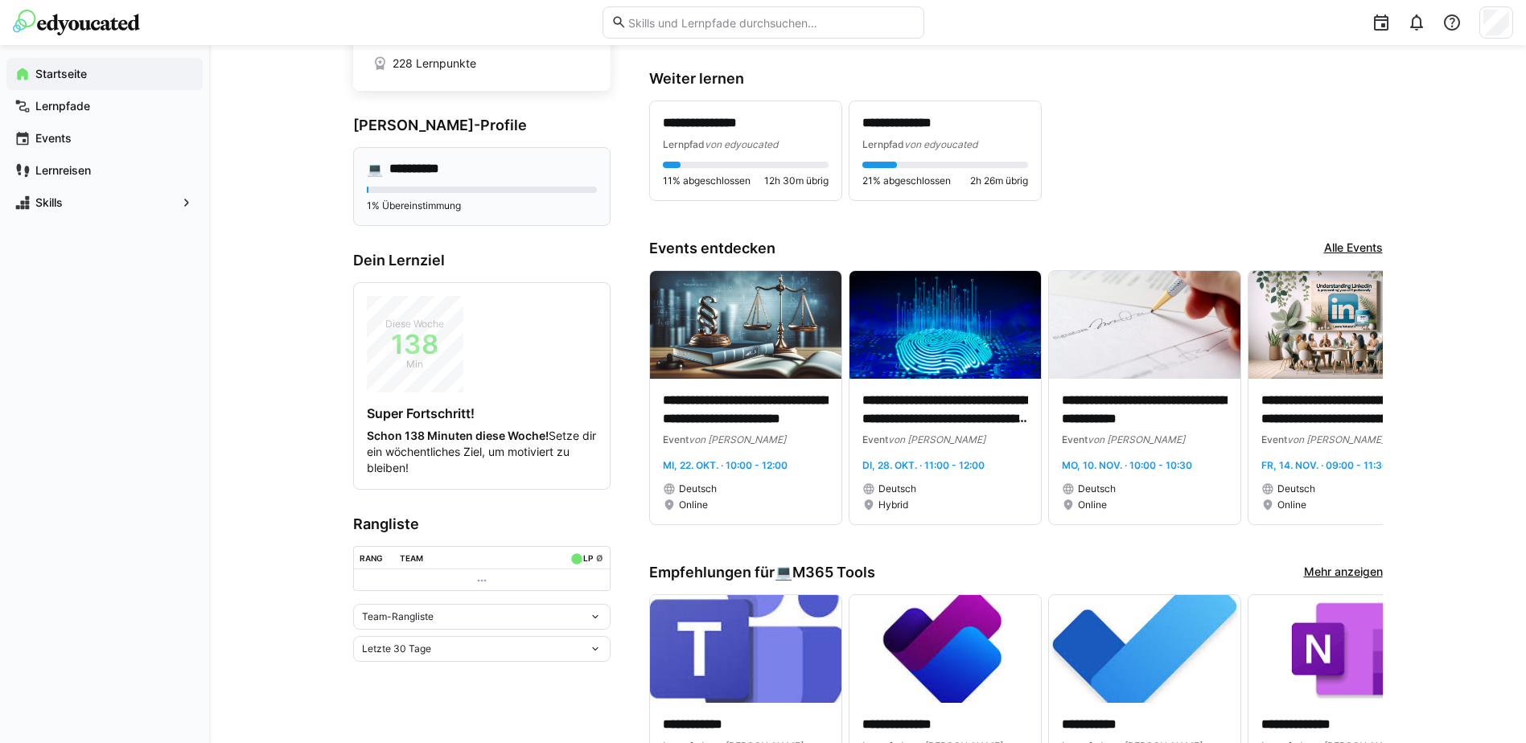
scroll to position [161, 0]
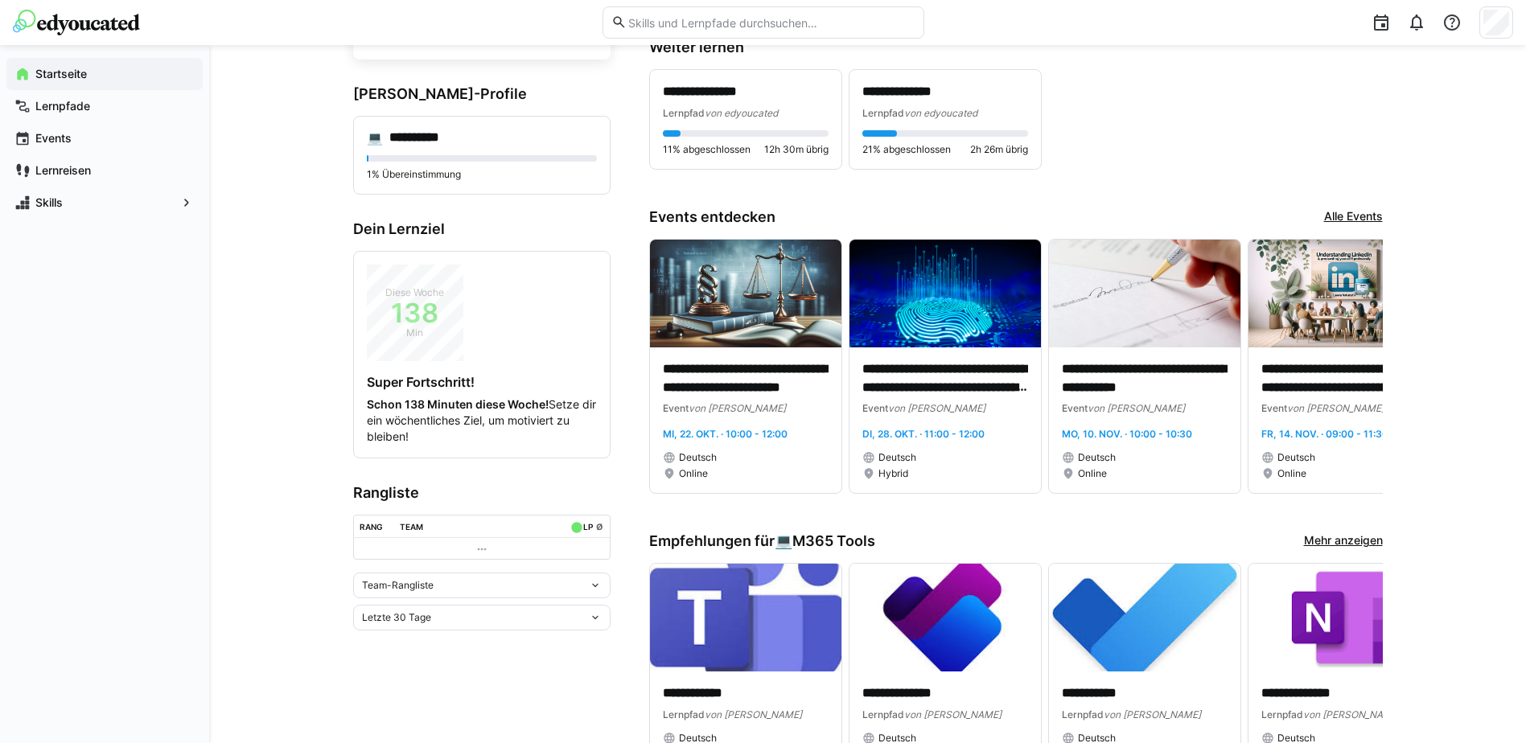
click at [304, 128] on div "**********" at bounding box center [867, 710] width 1316 height 1653
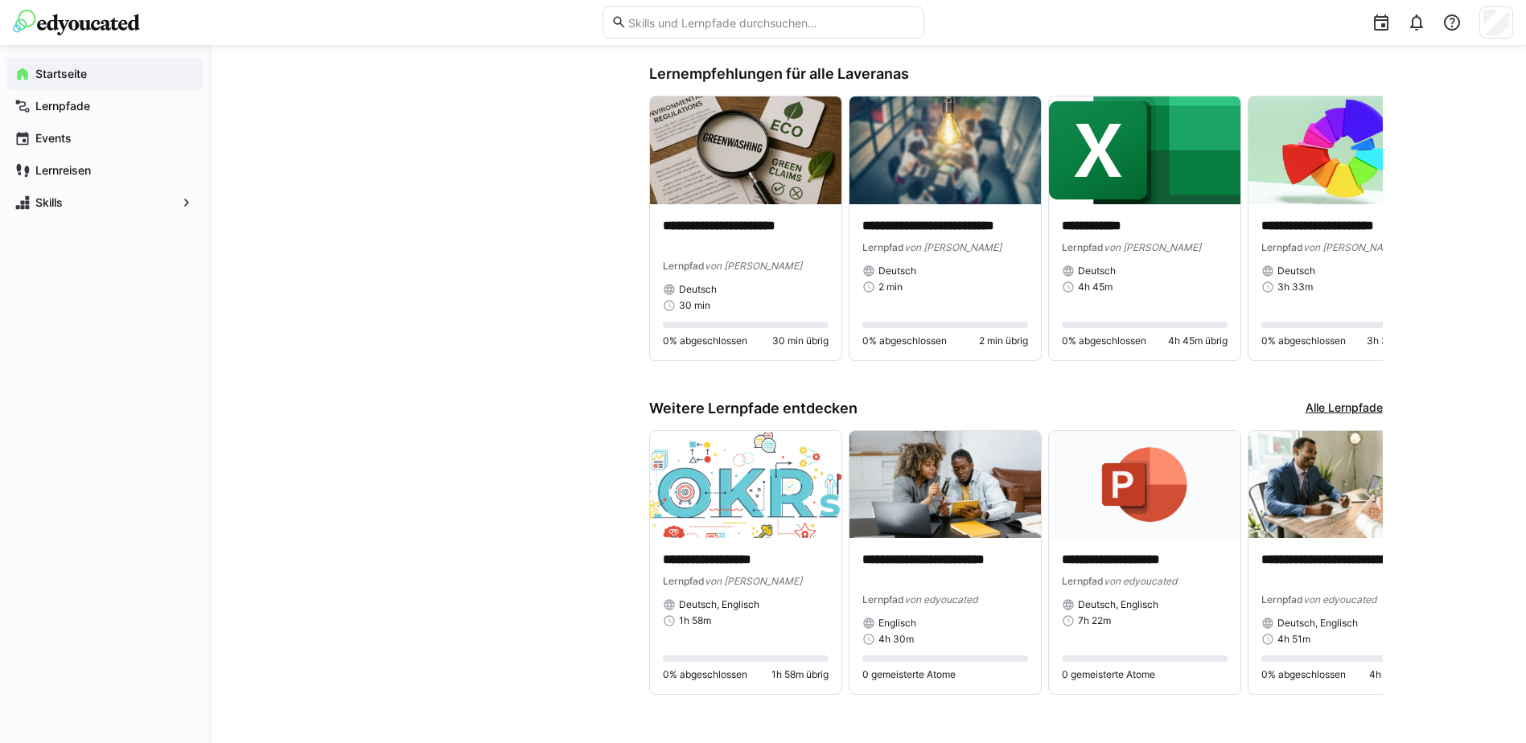
scroll to position [955, 0]
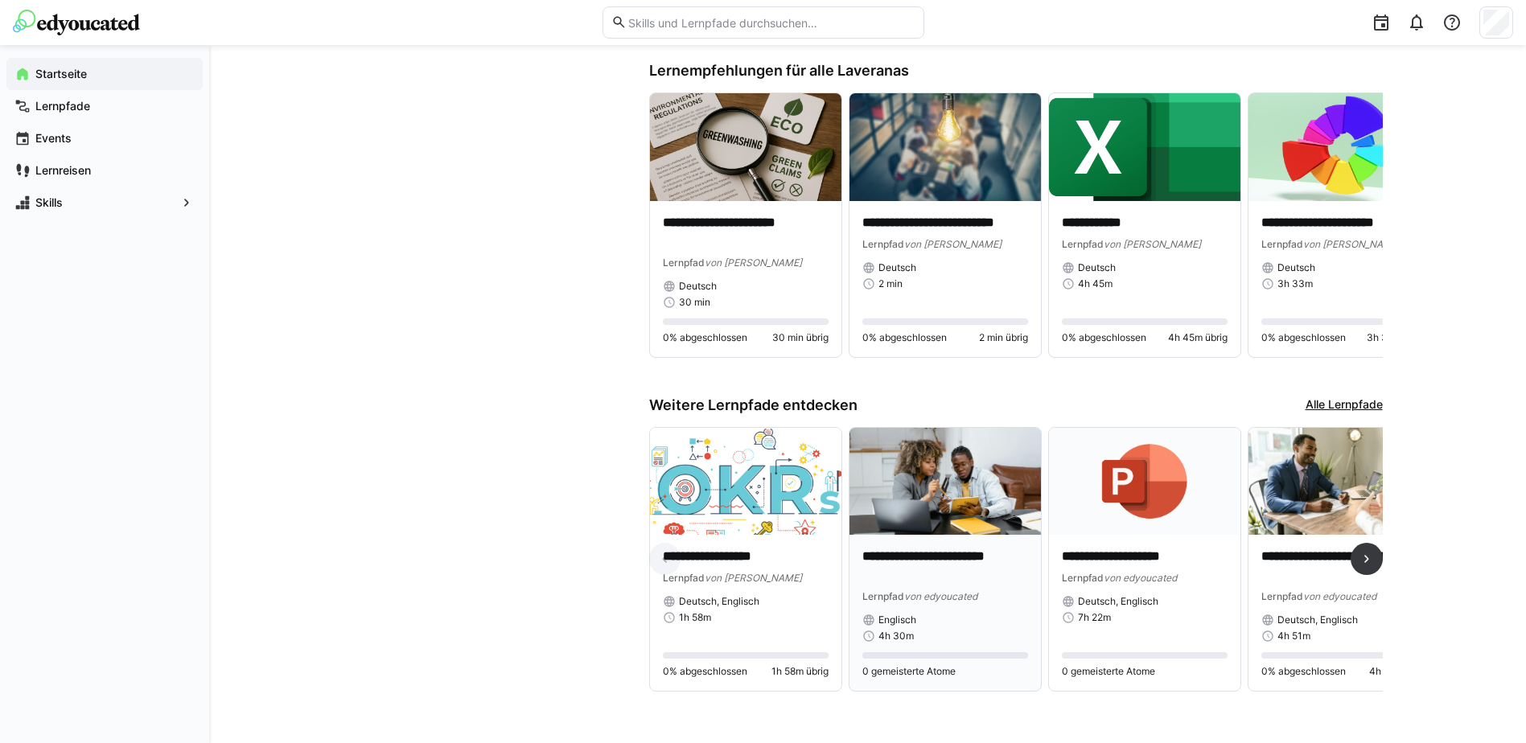
click at [970, 459] on img at bounding box center [944, 482] width 191 height 108
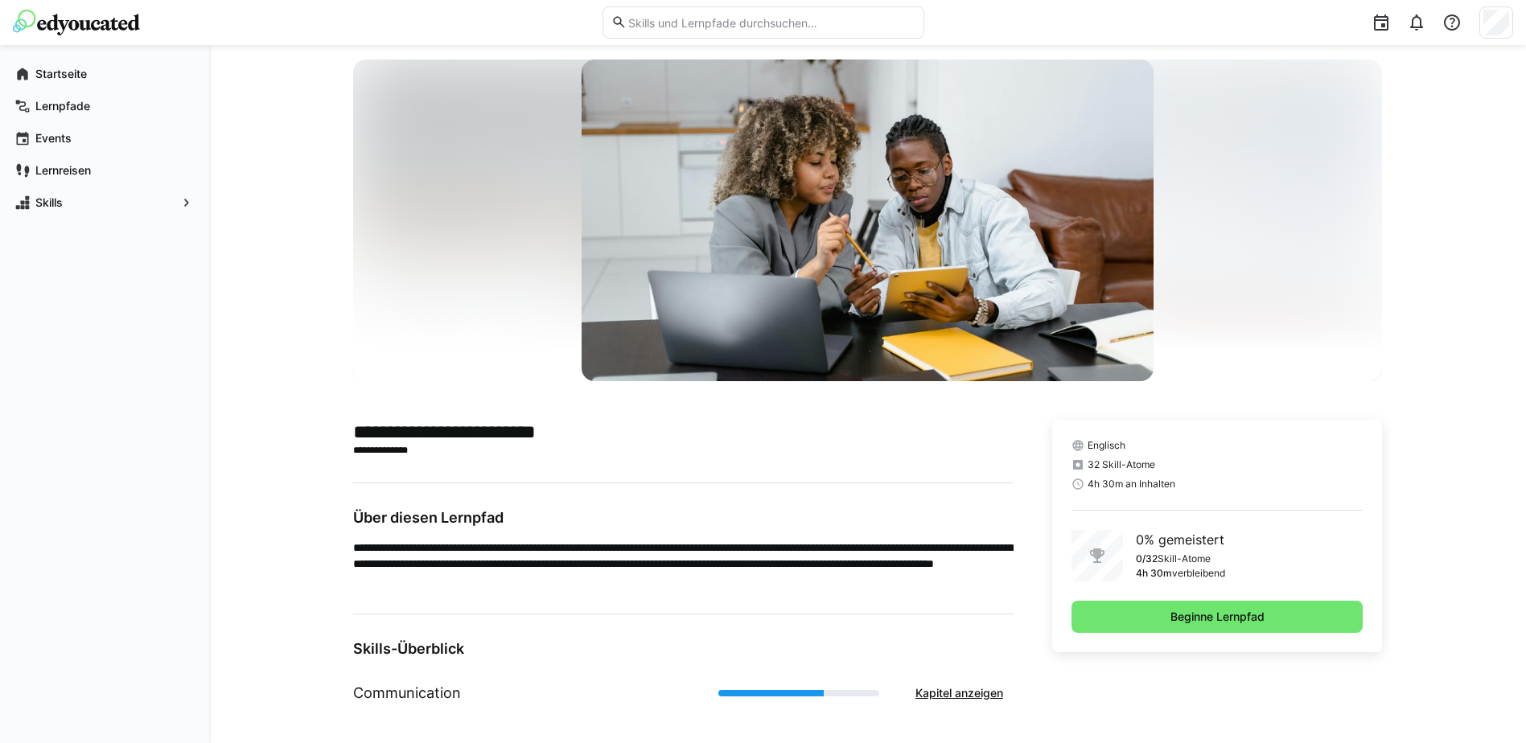
scroll to position [35, 0]
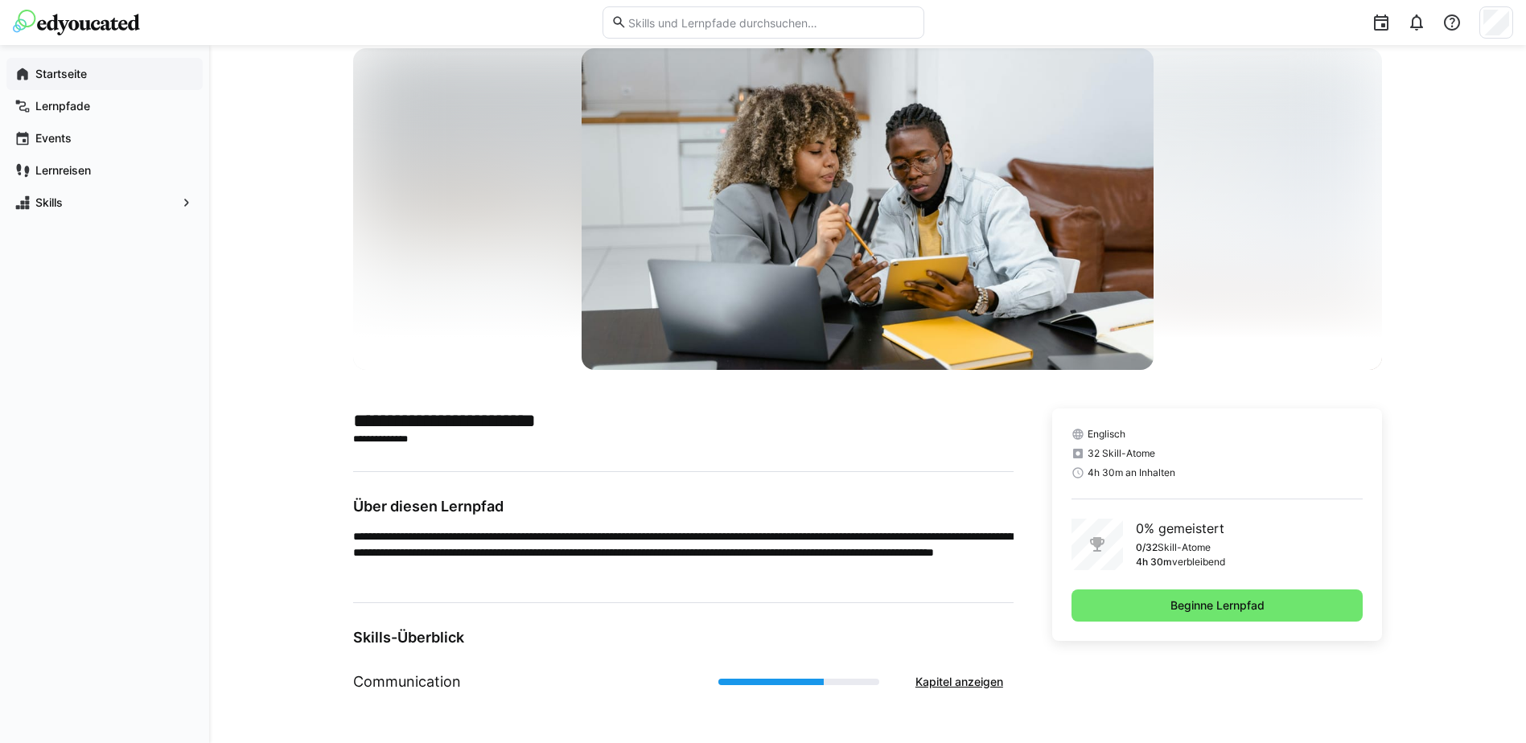
click at [0, 0] on app-navigation-label "Startseite" at bounding box center [0, 0] width 0 height 0
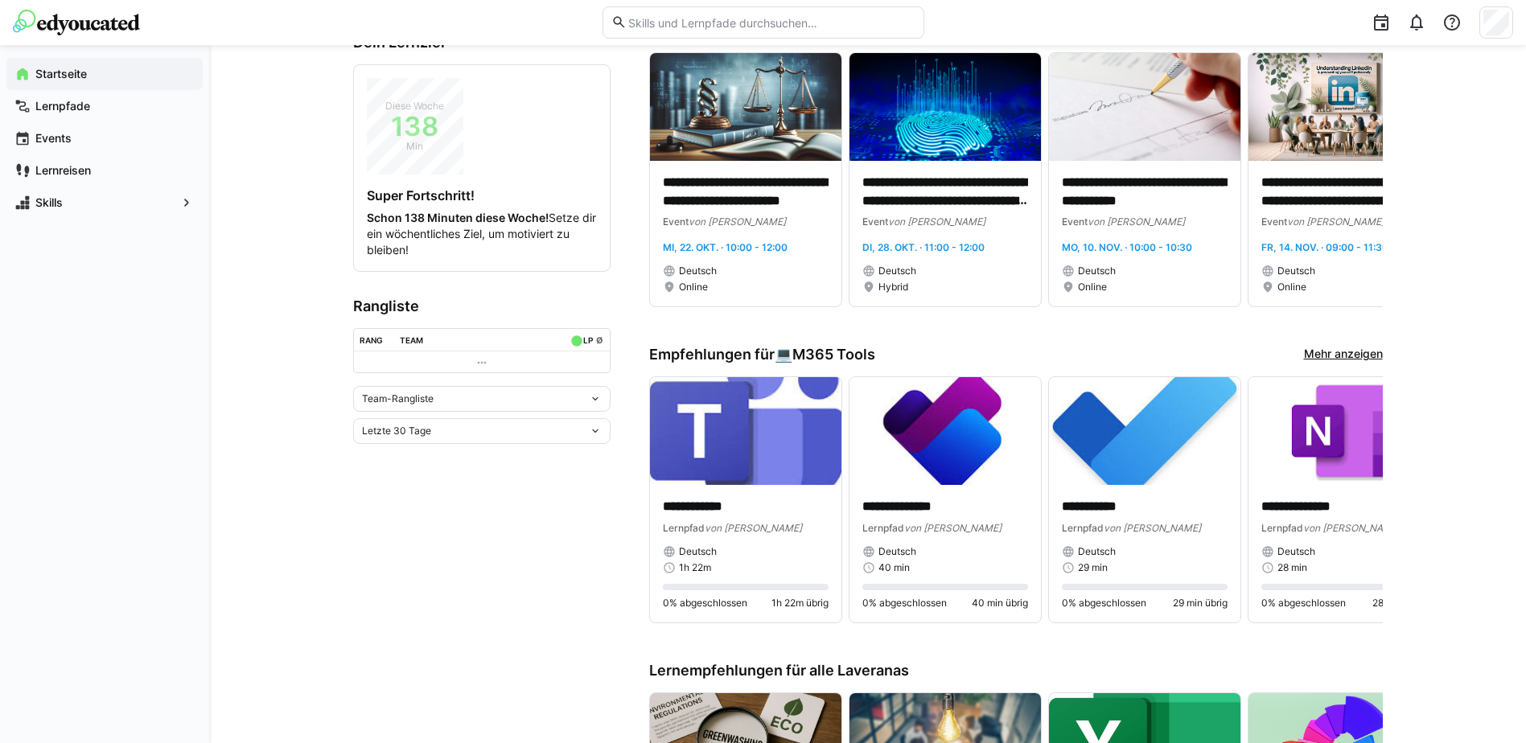
scroll to position [402, 0]
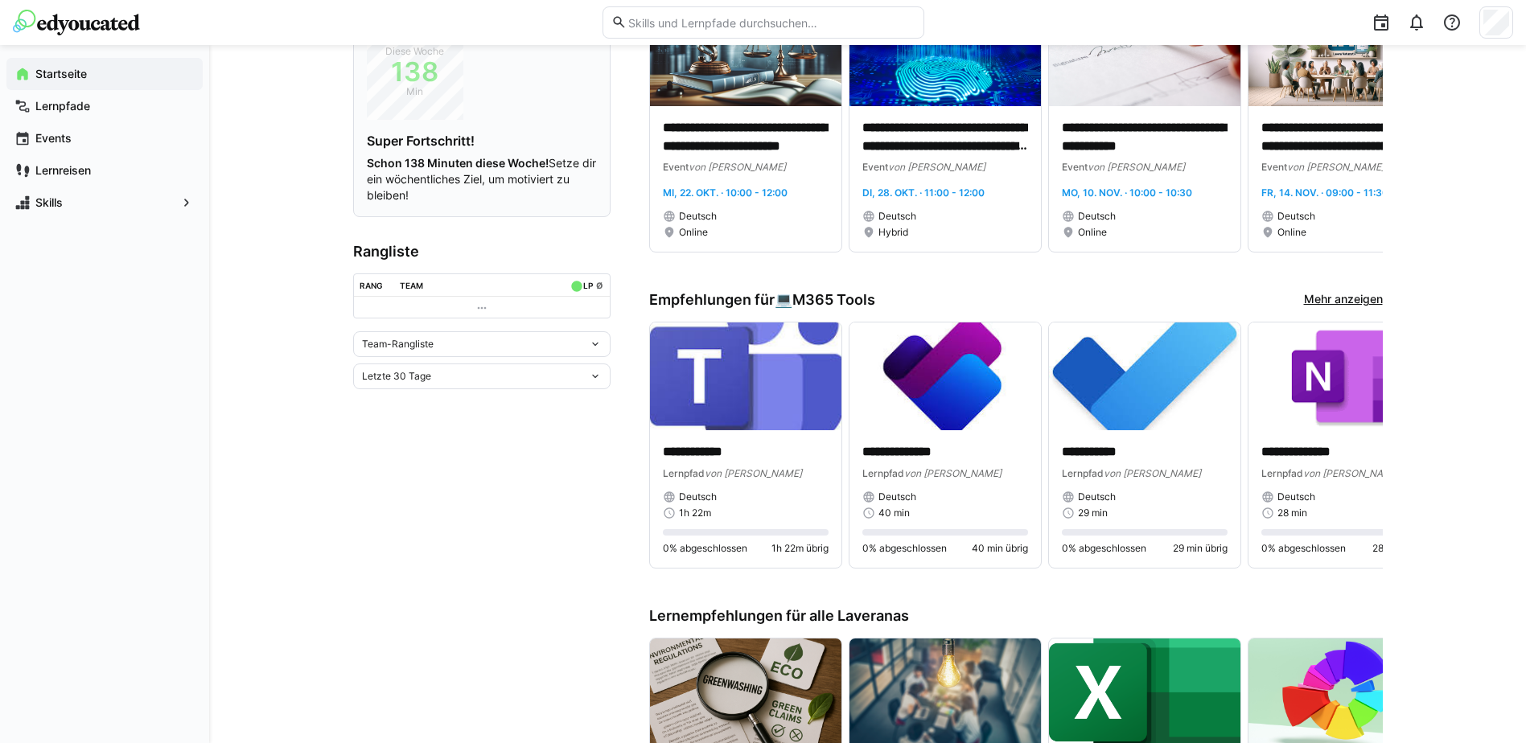
click at [452, 159] on strong "Schon 138 Minuten diese Woche!" at bounding box center [458, 163] width 182 height 14
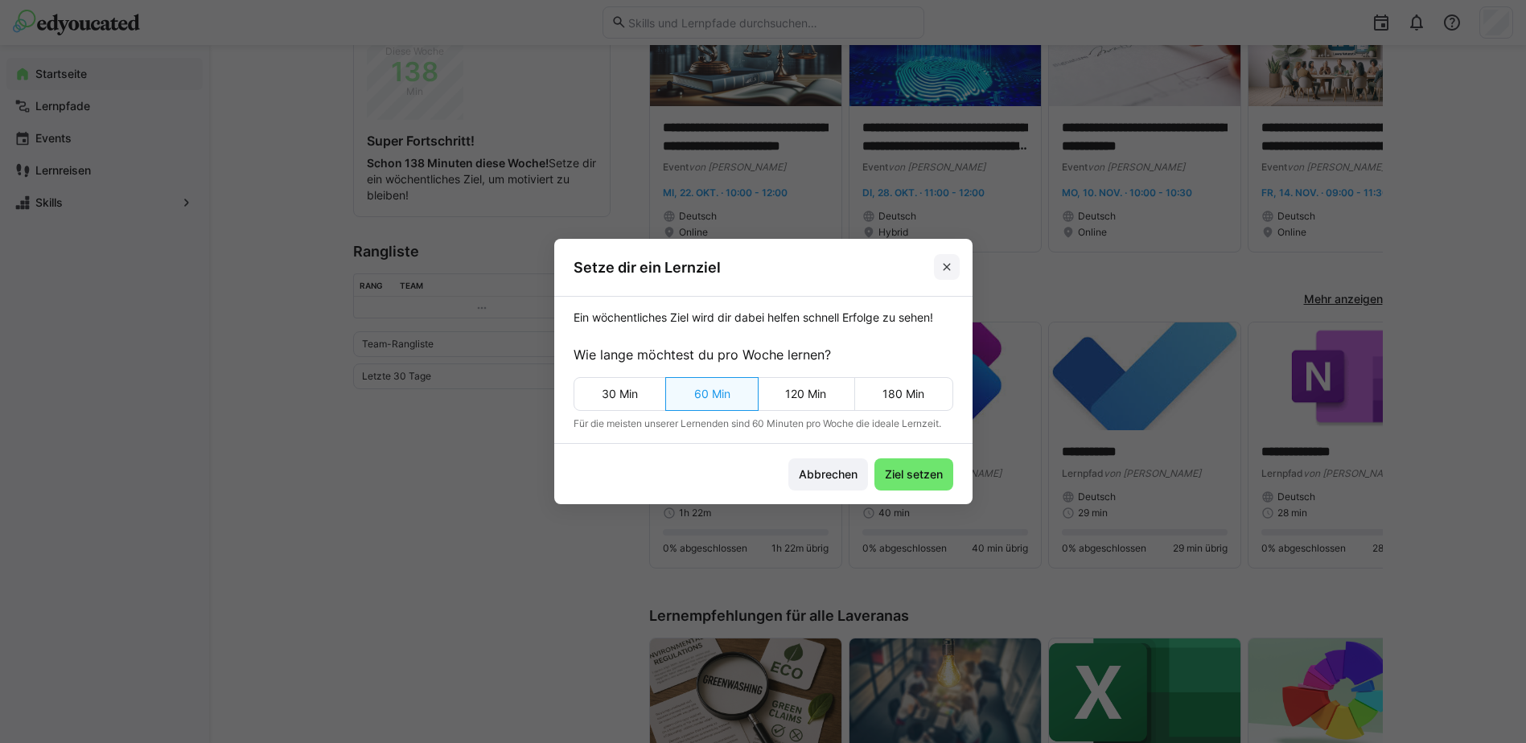
click at [953, 261] on eds-icon at bounding box center [946, 267] width 13 height 13
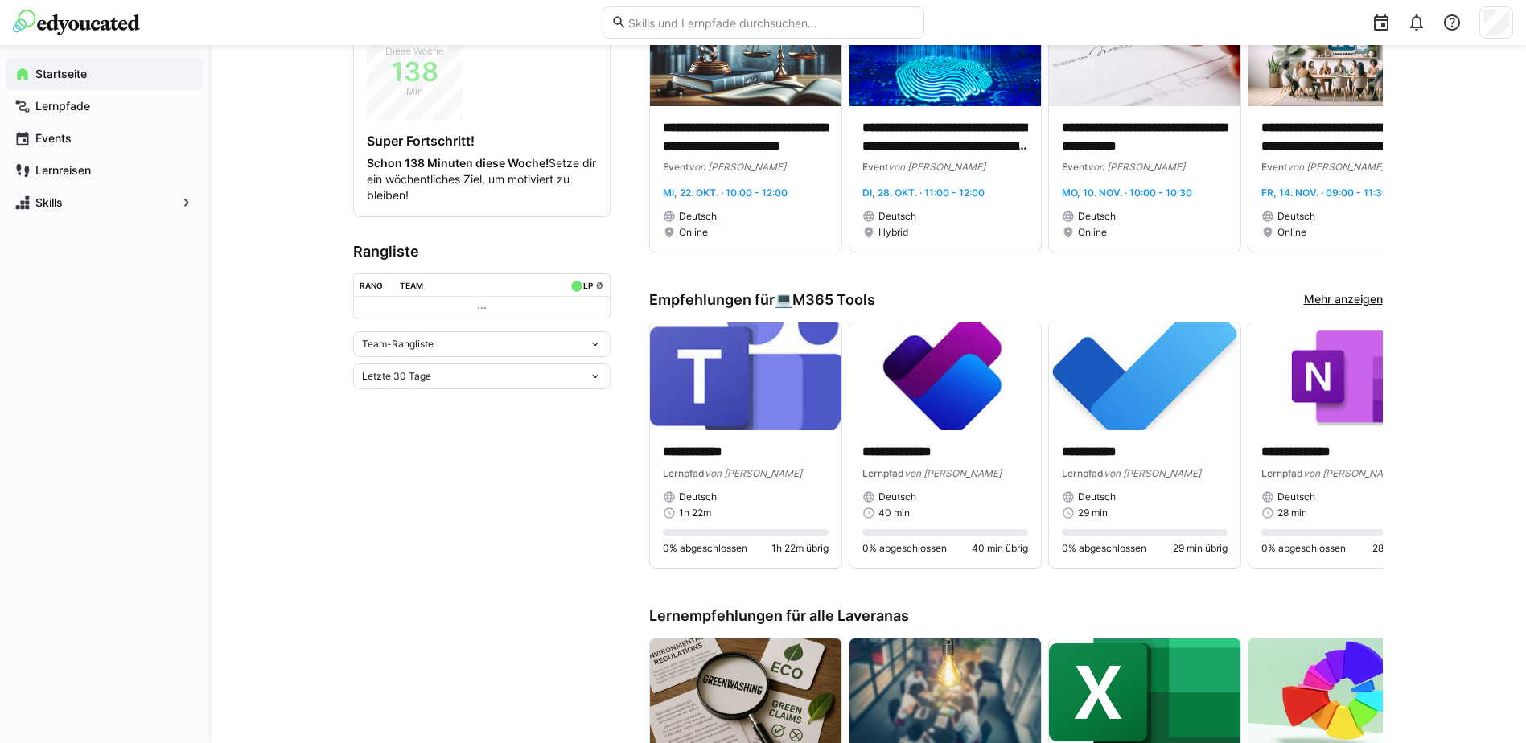
click at [434, 340] on div "Team-Rangliste" at bounding box center [475, 344] width 227 height 11
click at [440, 377] on div "Letzte 30 Tage" at bounding box center [475, 376] width 227 height 11
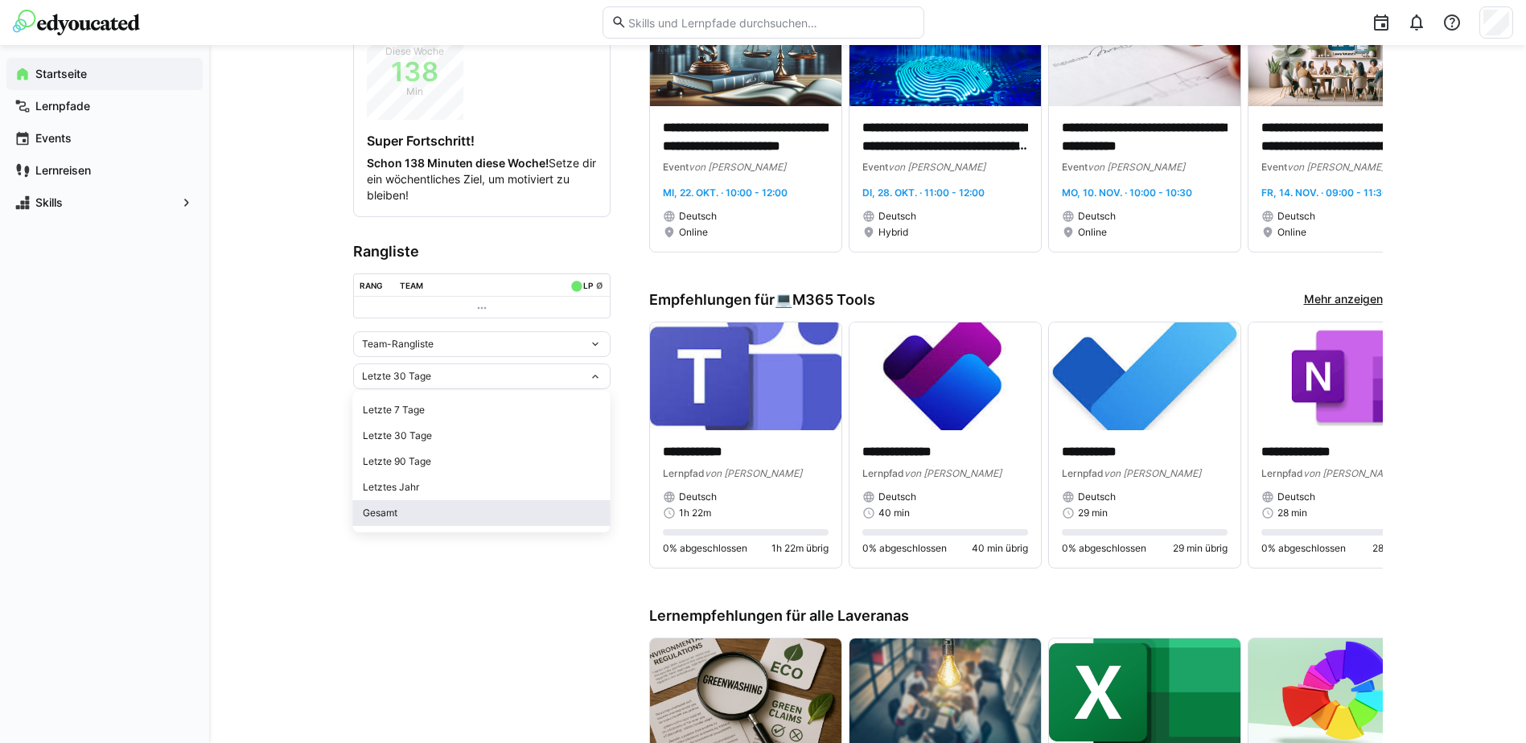
click at [395, 509] on div "Gesamt" at bounding box center [482, 513] width 238 height 13
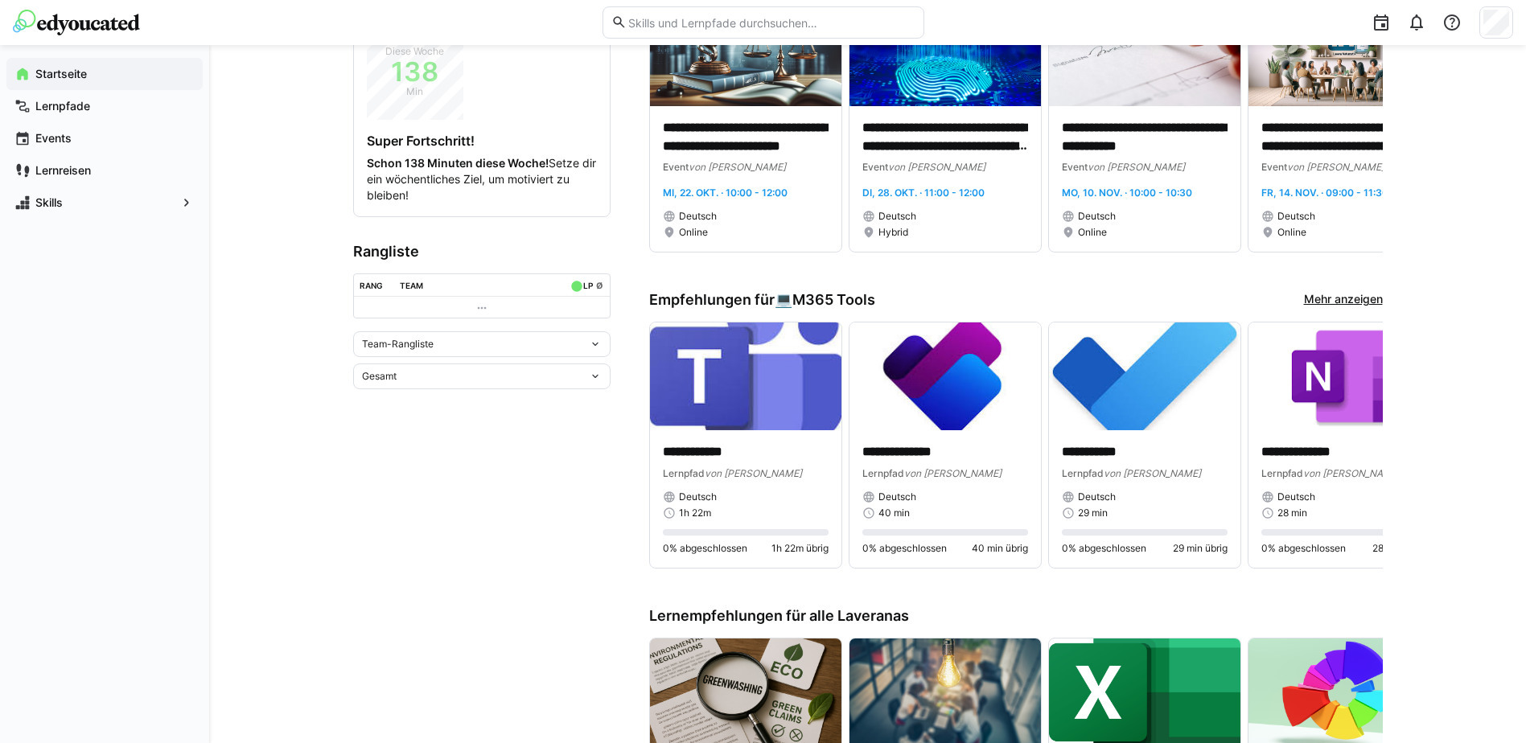
click at [437, 343] on div "Team-Rangliste" at bounding box center [475, 344] width 227 height 11
click at [410, 400] on div "Individuelle Rangliste" at bounding box center [482, 403] width 238 height 13
click at [471, 552] on app-home-left "**********" at bounding box center [481, 471] width 257 height 1571
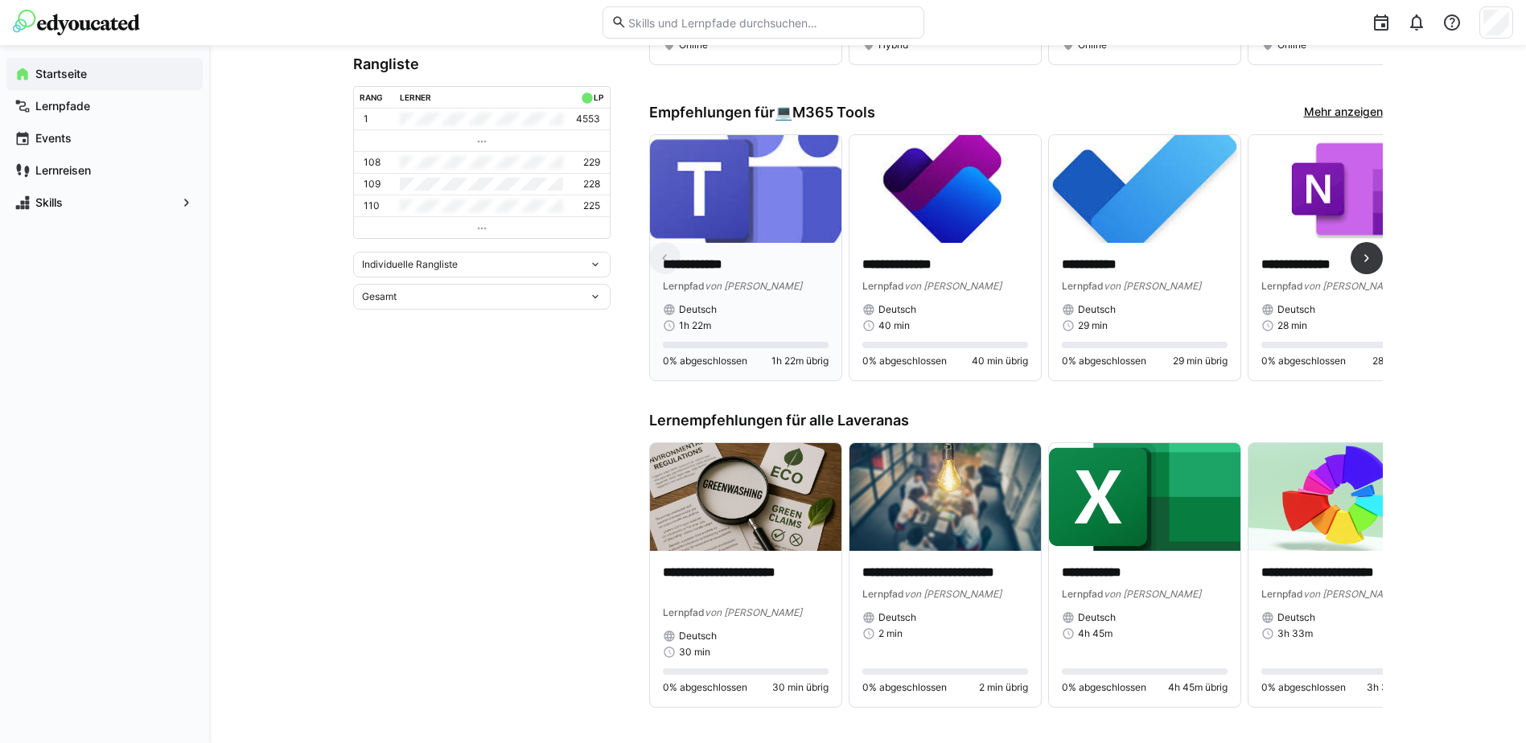
scroll to position [643, 0]
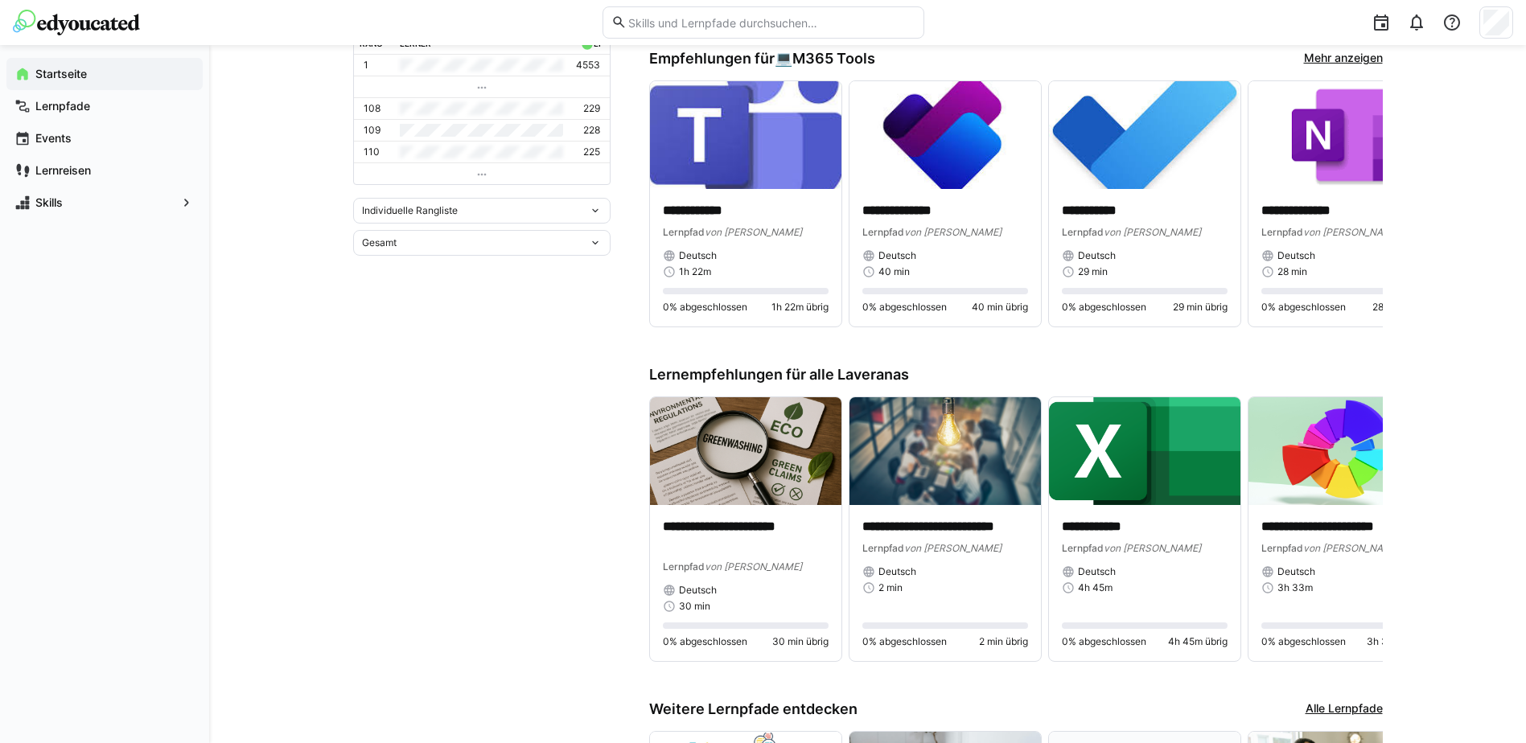
click at [412, 425] on app-home-left "**********" at bounding box center [481, 230] width 257 height 1571
click at [561, 581] on app-home-left "**********" at bounding box center [481, 230] width 257 height 1571
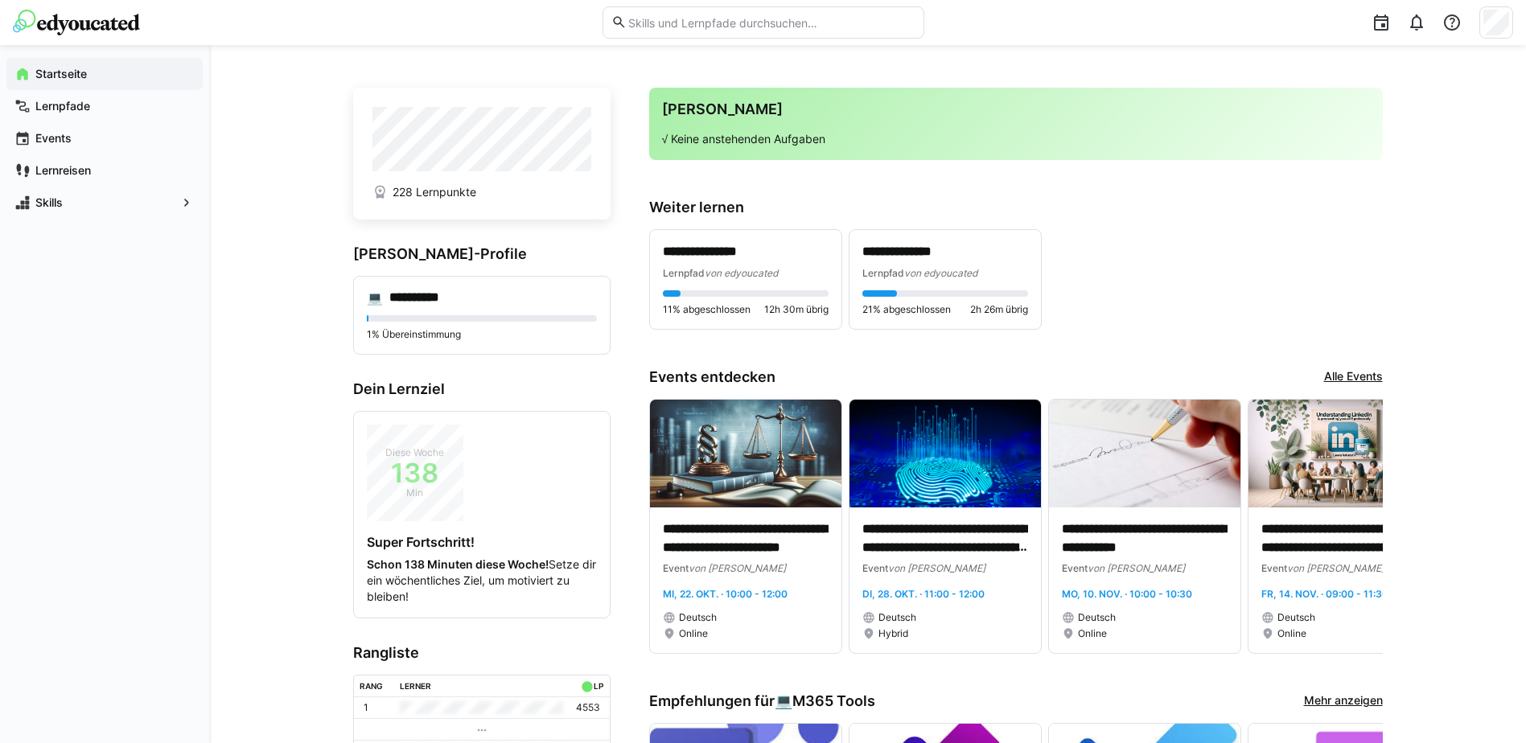
scroll to position [0, 0]
